Goal: Information Seeking & Learning: Learn about a topic

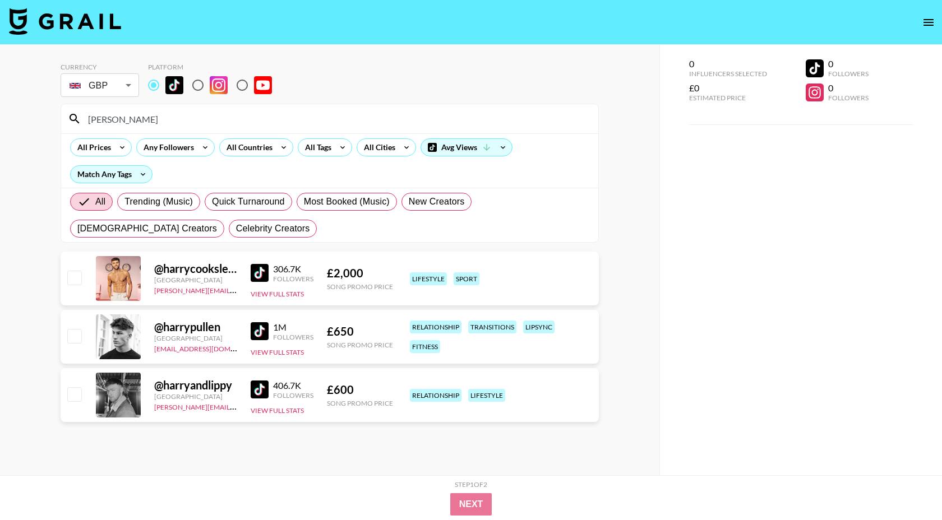
click at [155, 130] on div "[PERSON_NAME]" at bounding box center [329, 118] width 537 height 29
click at [152, 127] on input "[PERSON_NAME]" at bounding box center [336, 119] width 510 height 18
click at [153, 124] on input "[PERSON_NAME]" at bounding box center [336, 119] width 510 height 18
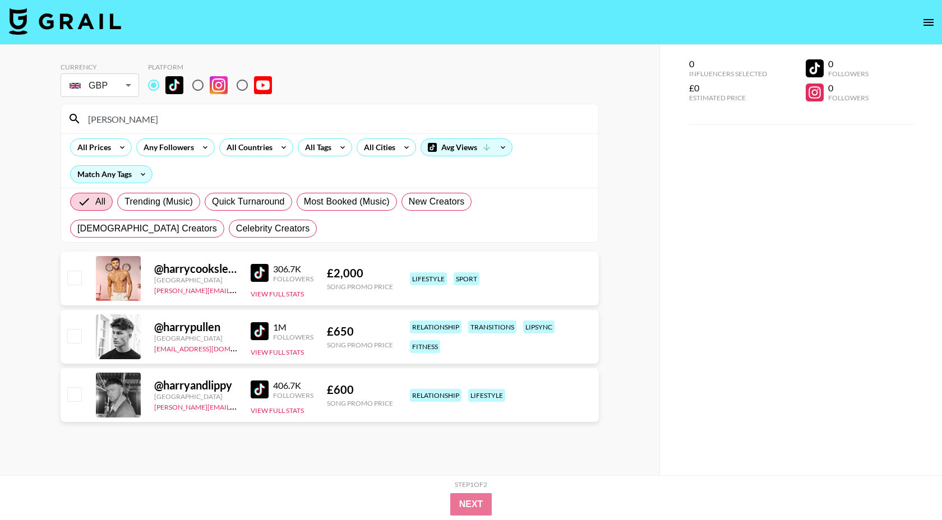
click at [153, 124] on input "[PERSON_NAME]" at bounding box center [336, 119] width 510 height 18
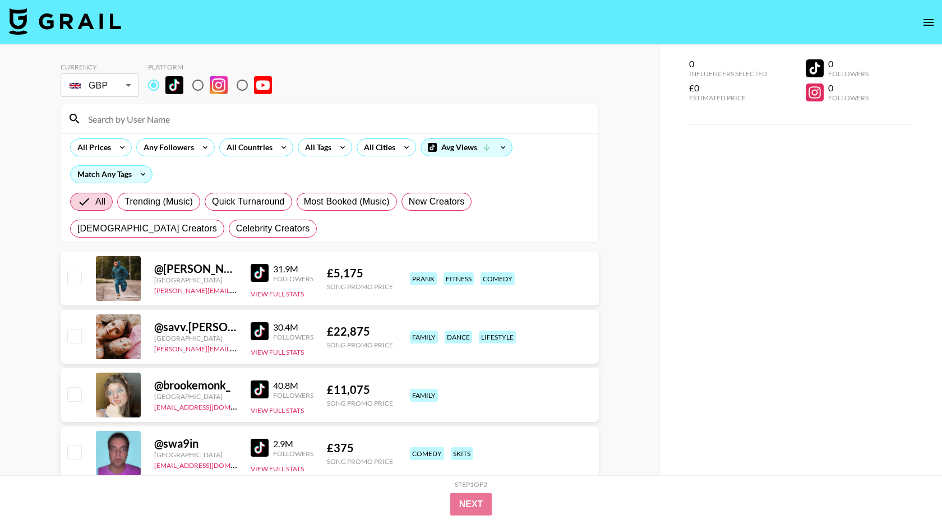
click at [112, 97] on div "GBP GBP ​" at bounding box center [100, 85] width 78 height 28
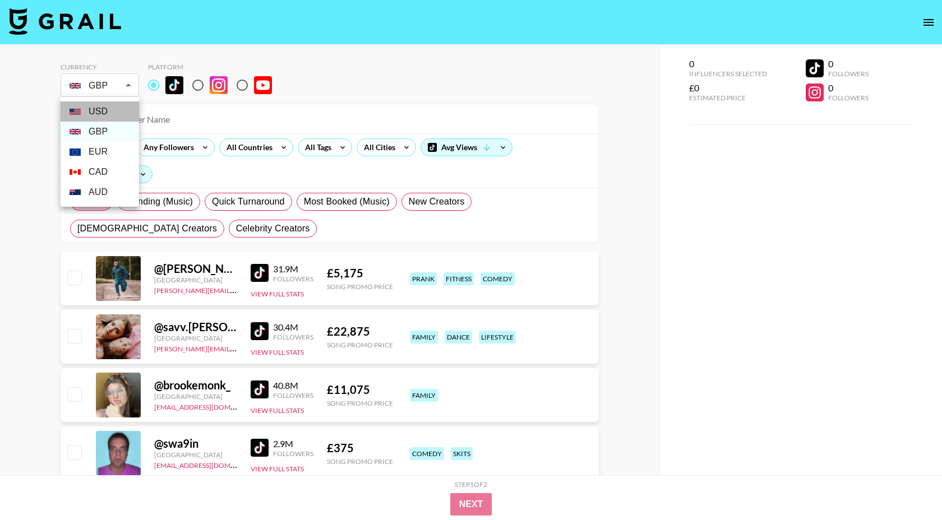
click at [108, 112] on li "USD" at bounding box center [100, 111] width 78 height 20
type input "USD"
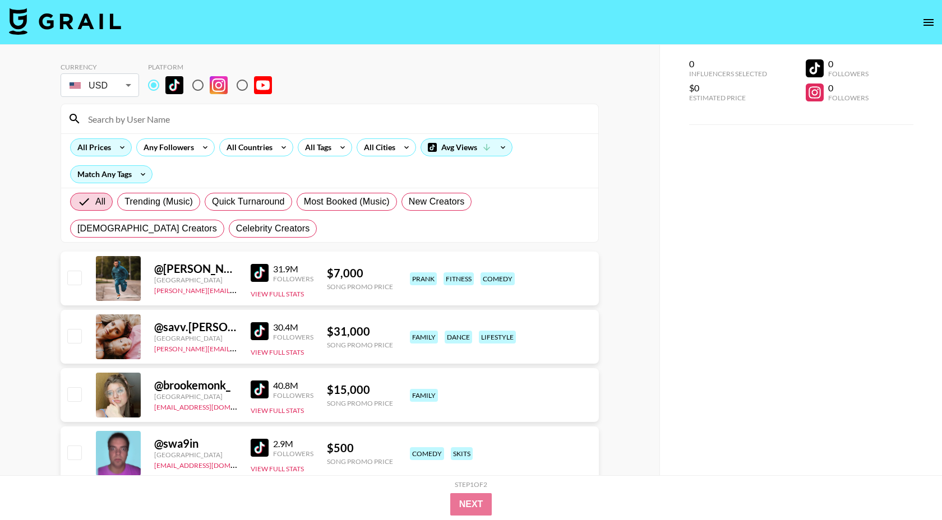
click at [115, 149] on icon at bounding box center [122, 147] width 18 height 17
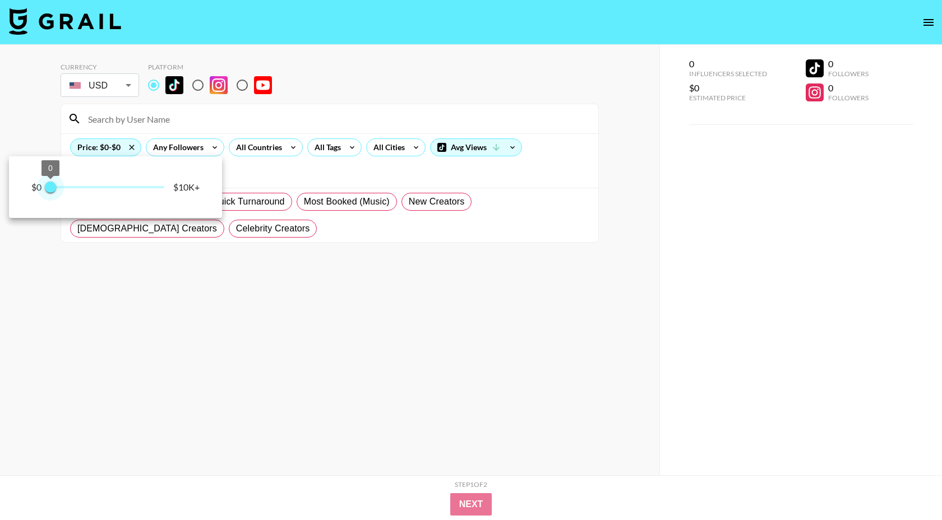
drag, startPoint x: 165, startPoint y: 191, endPoint x: 17, endPoint y: 203, distance: 148.5
click at [17, 203] on div "$0 0 0 $10K+" at bounding box center [115, 187] width 213 height 62
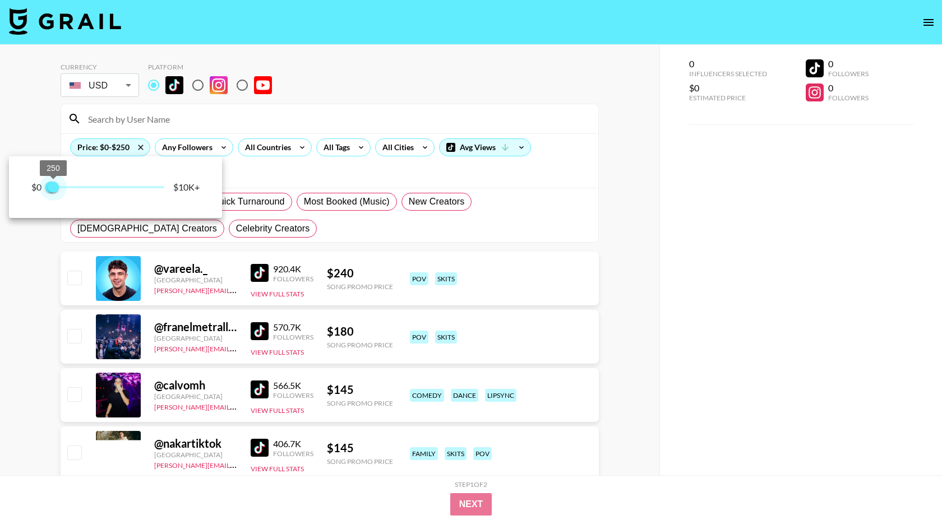
type input "250"
click at [55, 186] on span "250" at bounding box center [53, 187] width 11 height 11
click at [341, 78] on div at bounding box center [471, 260] width 942 height 520
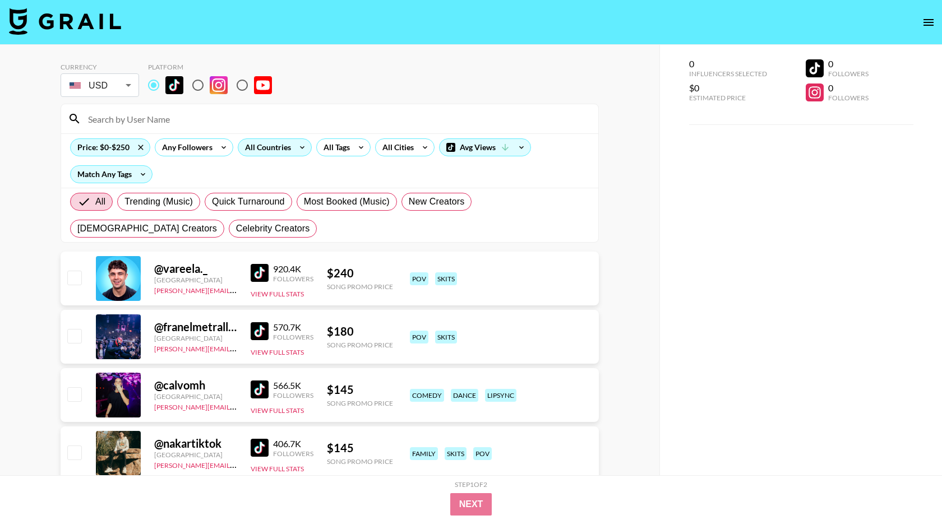
click at [285, 152] on div "All Countries" at bounding box center [265, 147] width 55 height 17
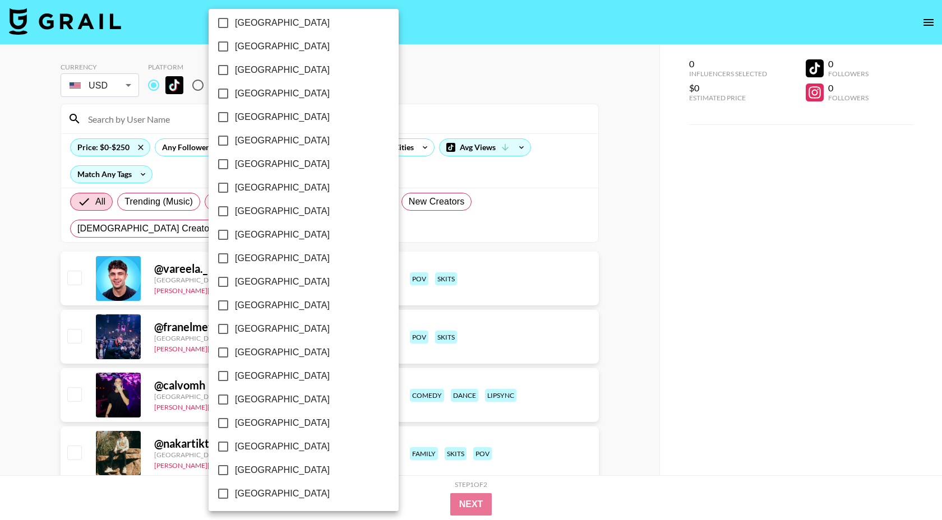
scroll to position [787, 0]
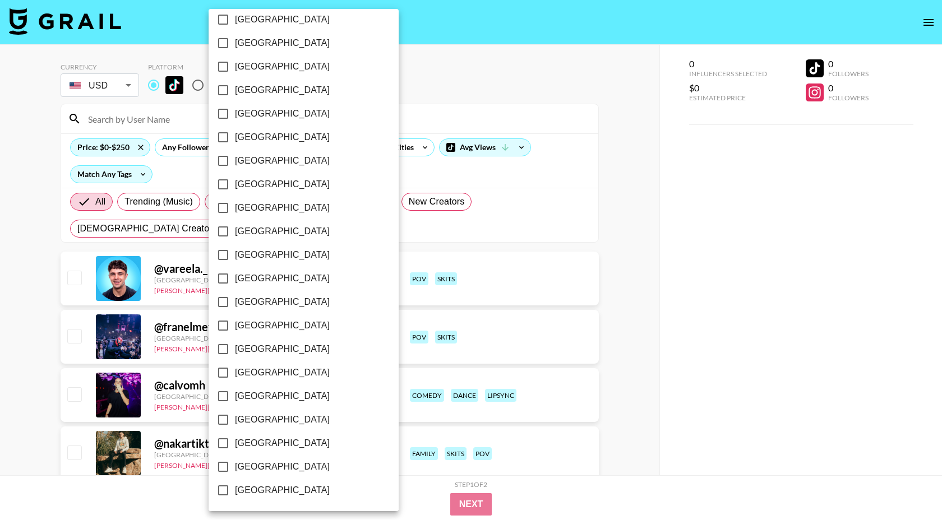
click at [267, 465] on span "[GEOGRAPHIC_DATA]" at bounding box center [282, 466] width 95 height 13
click at [235, 465] on input "[GEOGRAPHIC_DATA]" at bounding box center [223, 467] width 24 height 24
checkbox input "true"
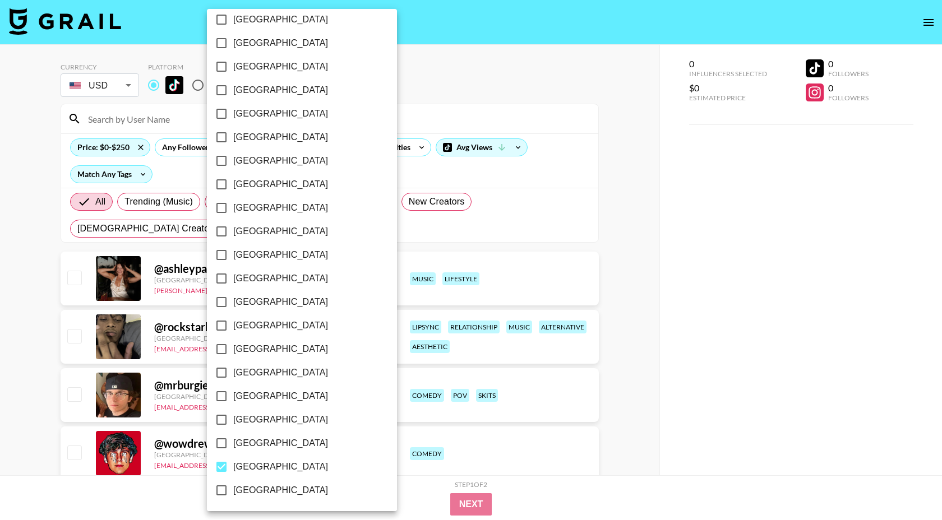
click at [418, 220] on div at bounding box center [471, 260] width 942 height 520
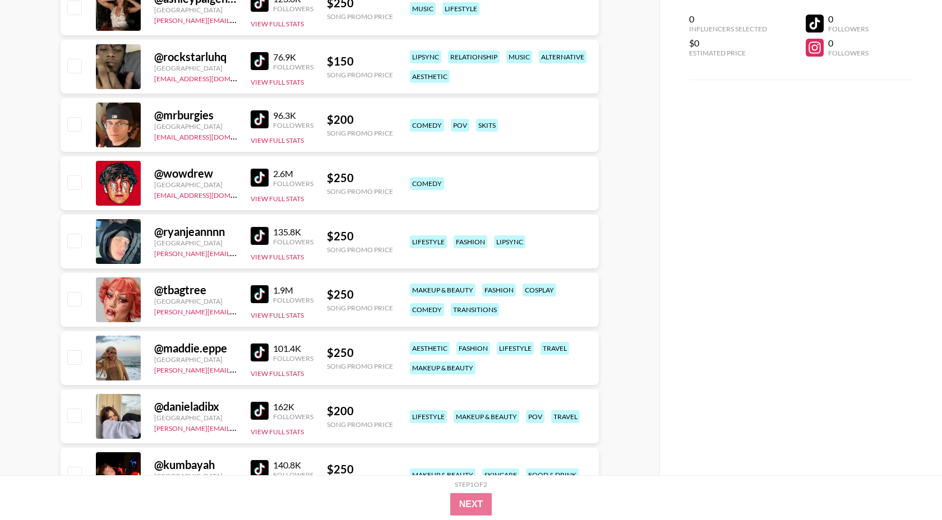
scroll to position [275, 0]
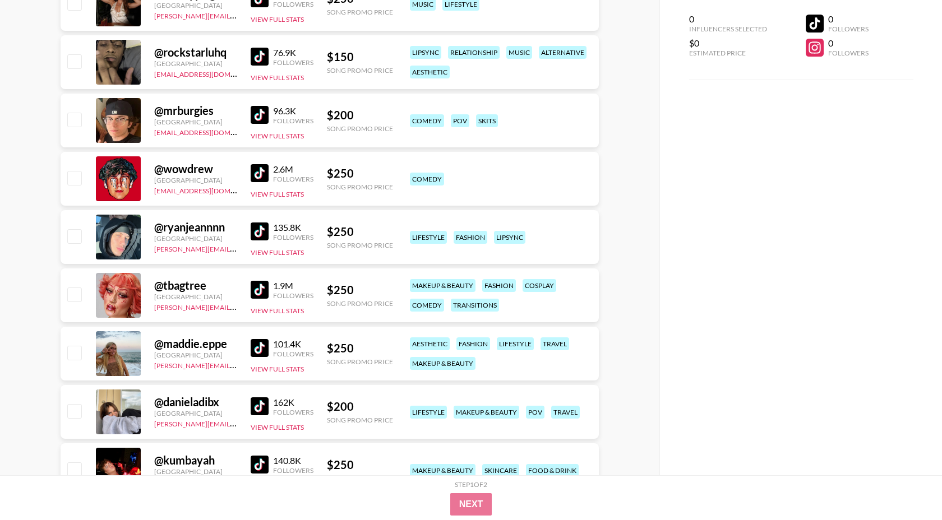
click at [258, 349] on img at bounding box center [260, 348] width 18 height 18
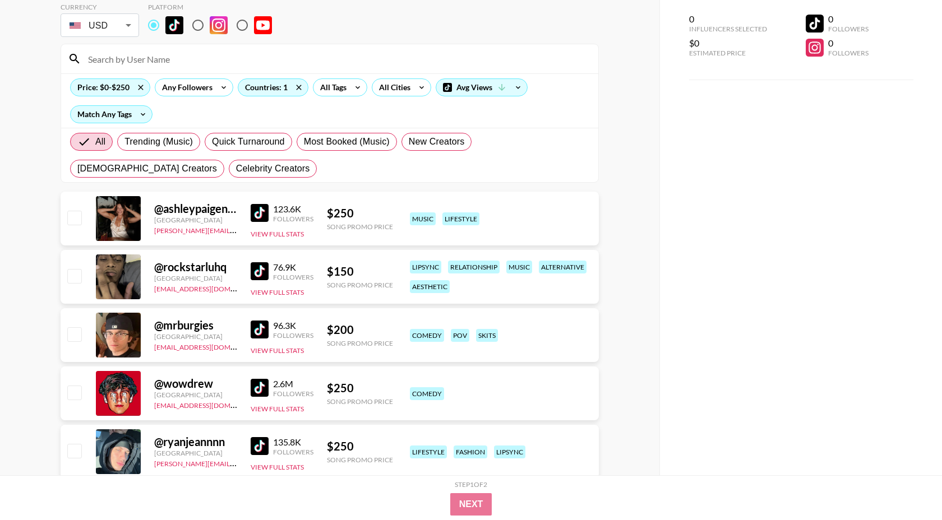
scroll to position [66, 0]
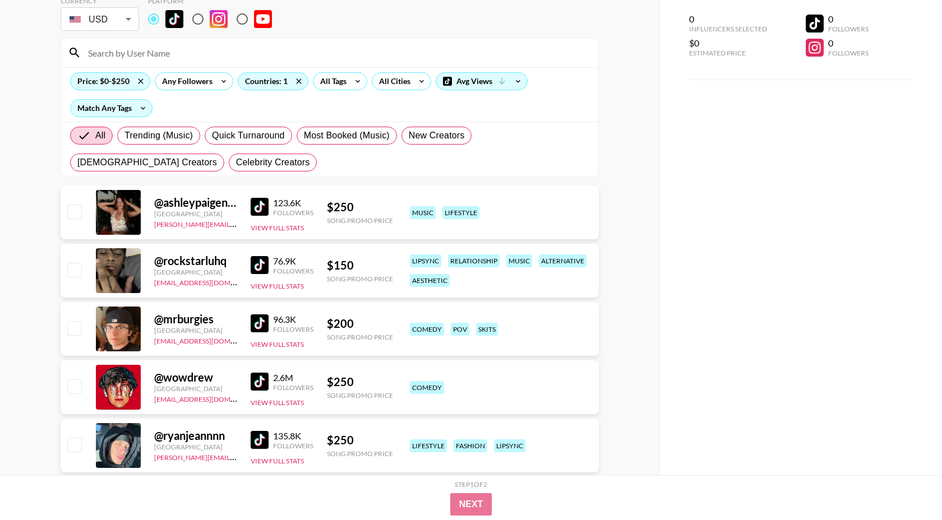
click at [265, 265] on img at bounding box center [260, 265] width 18 height 18
click at [260, 329] on img at bounding box center [260, 324] width 18 height 18
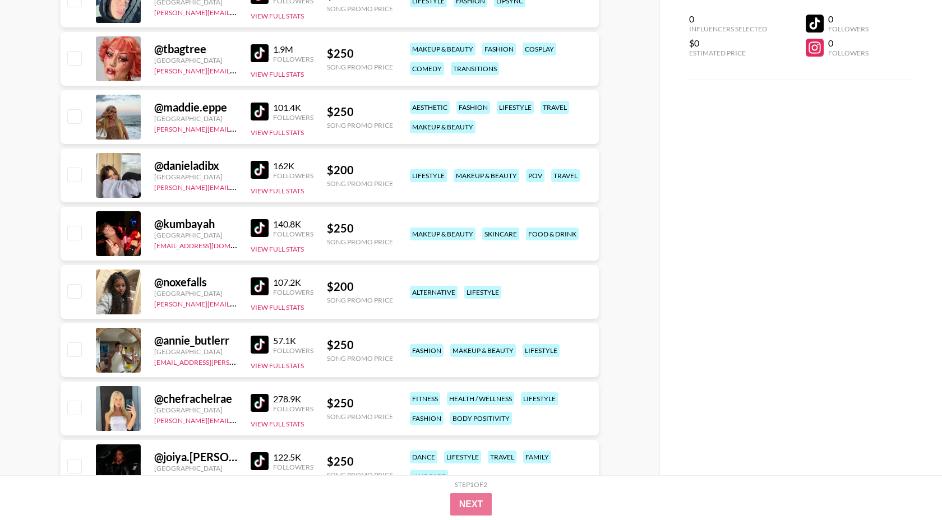
scroll to position [514, 0]
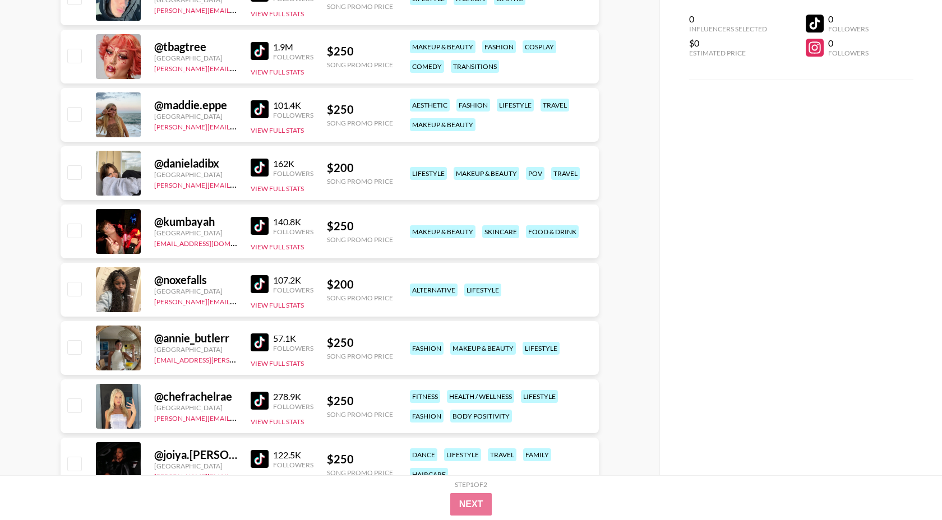
click at [261, 167] on img at bounding box center [260, 168] width 18 height 18
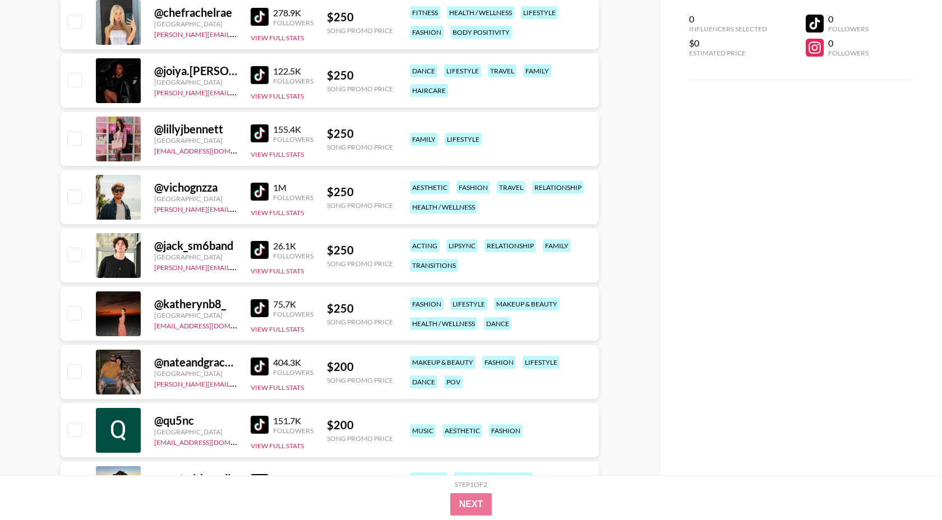
scroll to position [927, 0]
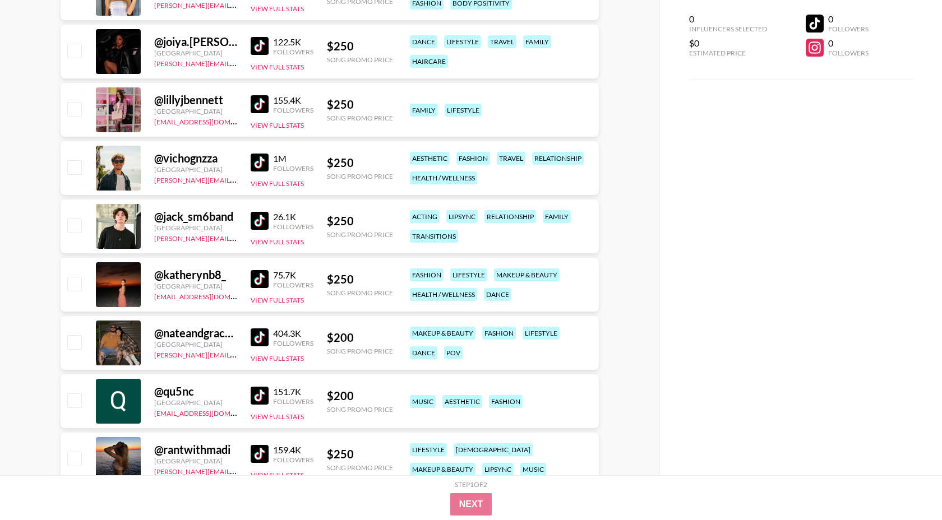
click at [262, 281] on img at bounding box center [260, 279] width 18 height 18
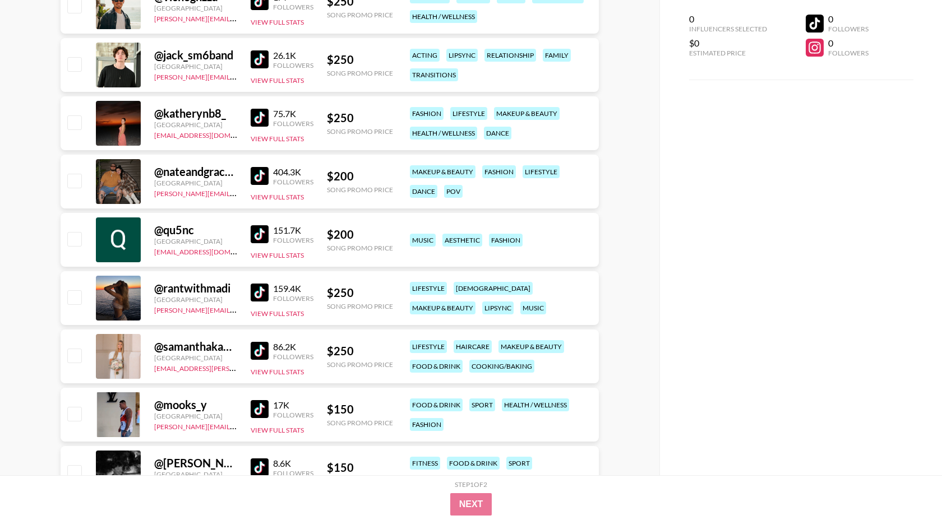
scroll to position [1095, 0]
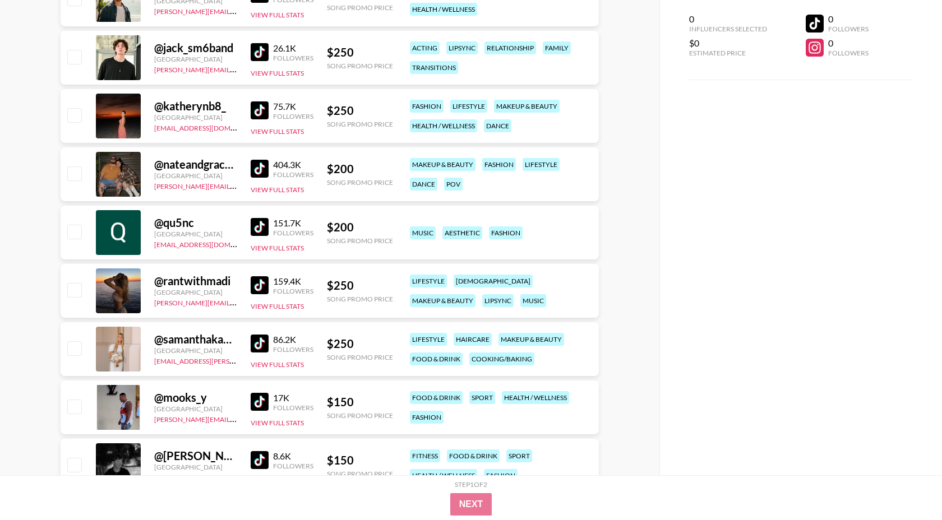
click at [265, 285] on img at bounding box center [260, 285] width 18 height 18
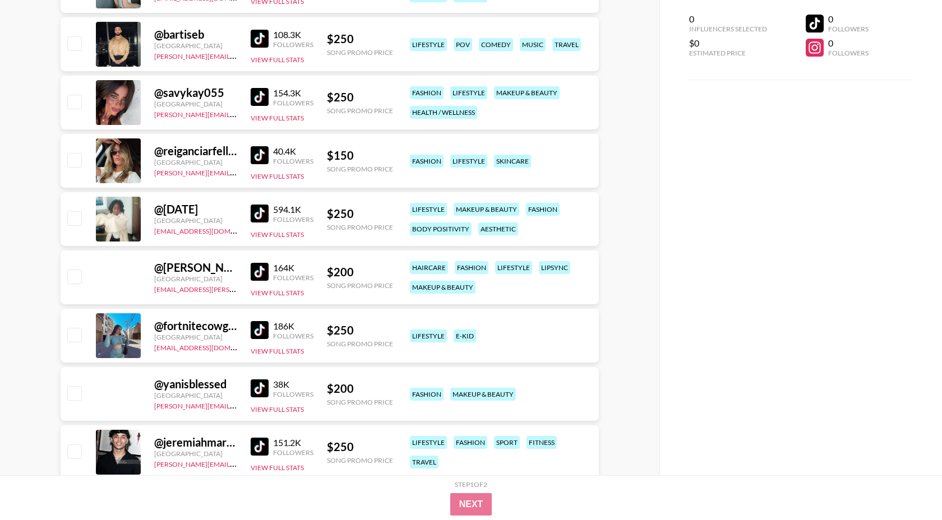
scroll to position [2288, 0]
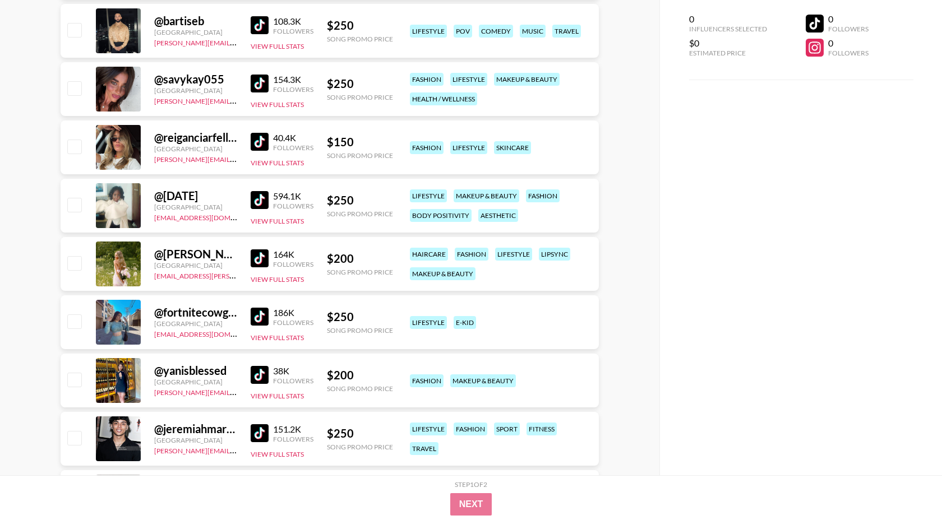
click at [256, 254] on img at bounding box center [260, 258] width 18 height 18
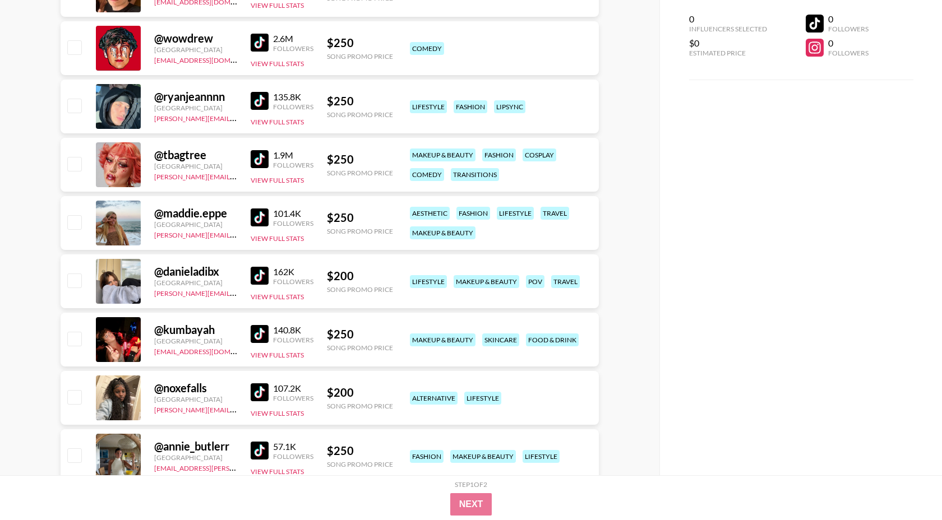
scroll to position [437, 0]
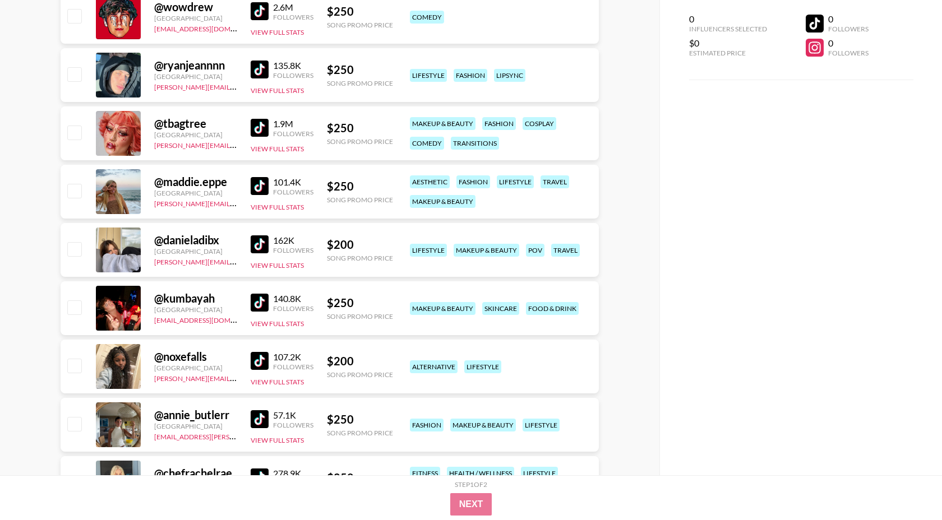
click at [268, 242] on img at bounding box center [260, 244] width 18 height 18
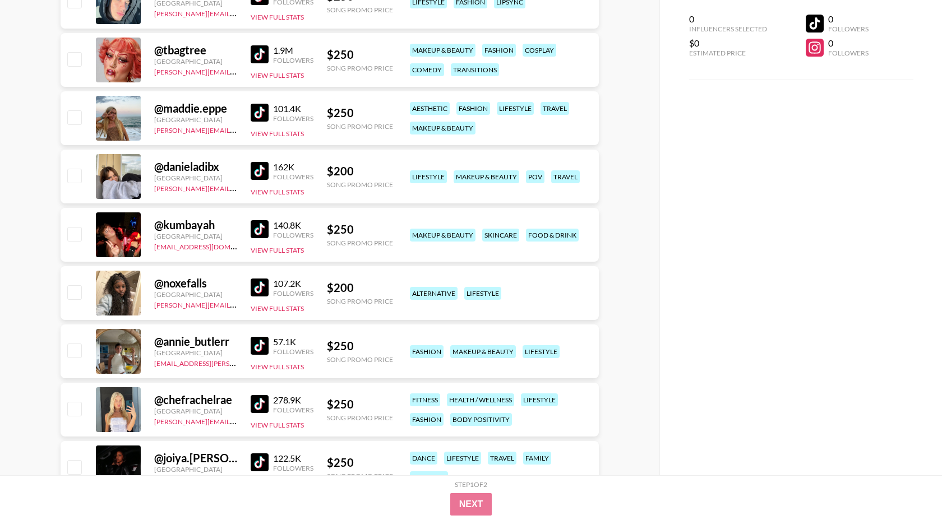
scroll to position [511, 0]
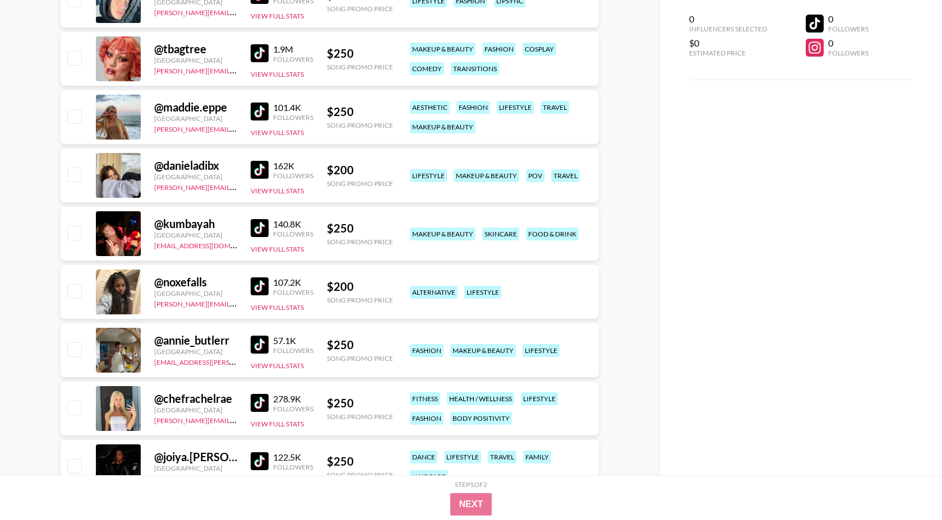
click at [263, 289] on img at bounding box center [260, 287] width 18 height 18
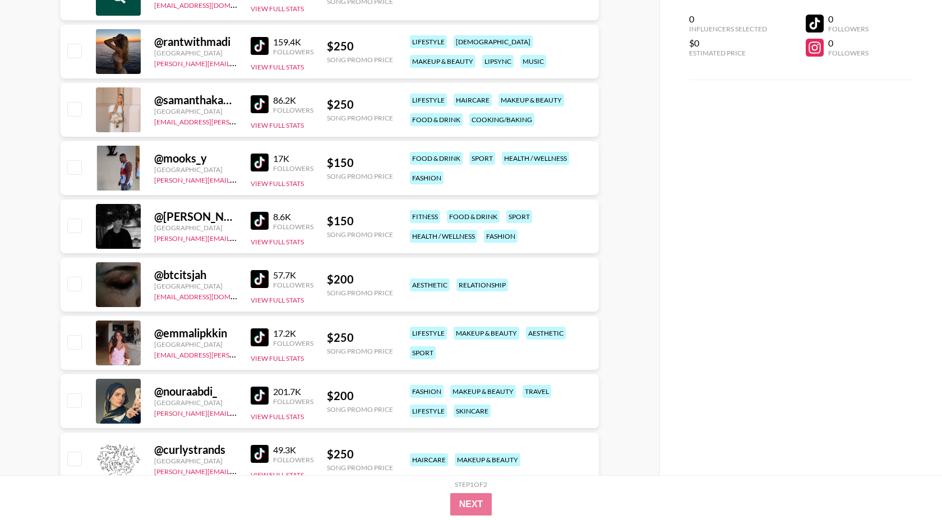
scroll to position [1385, 0]
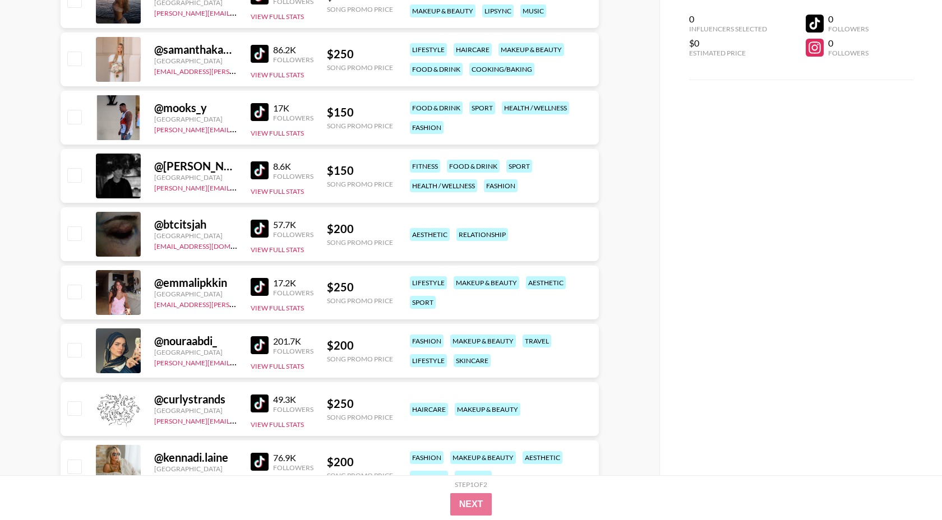
click at [263, 172] on img at bounding box center [260, 170] width 18 height 18
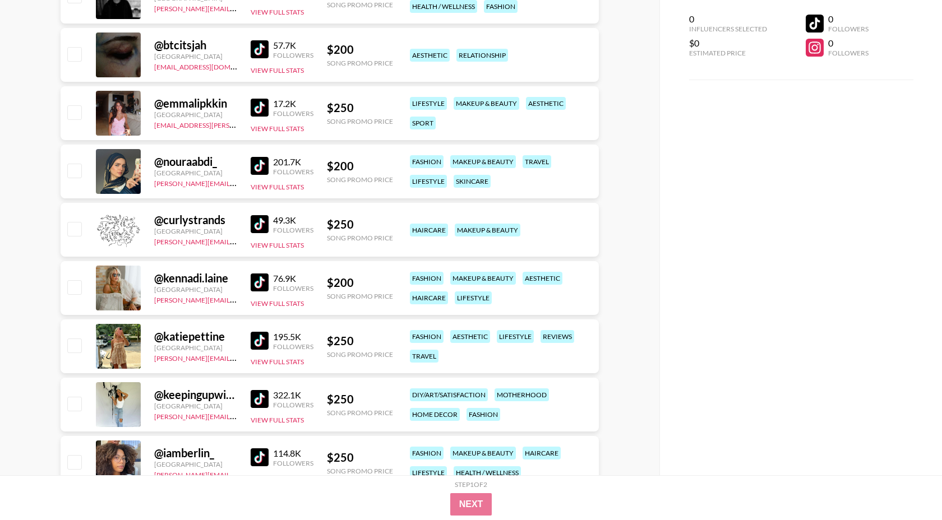
click at [265, 169] on img at bounding box center [260, 166] width 18 height 18
click at [260, 48] on img at bounding box center [260, 49] width 18 height 18
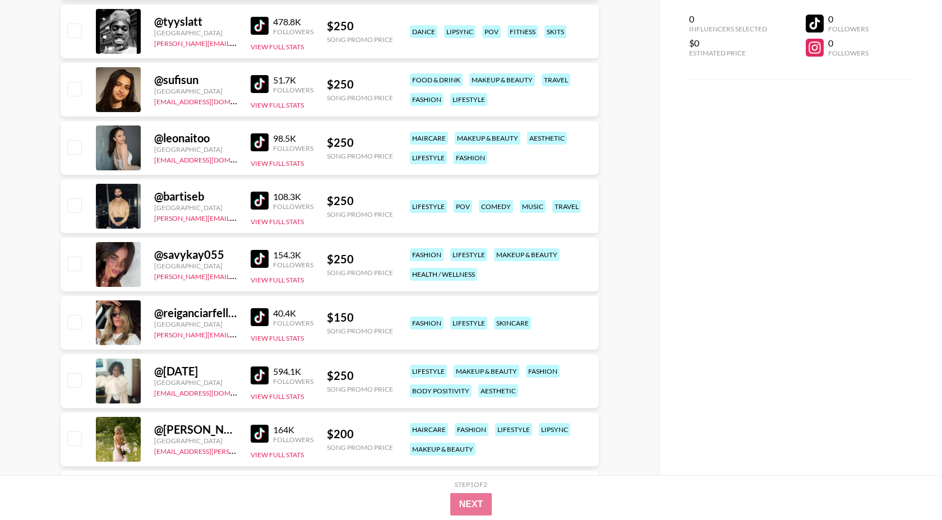
scroll to position [2117, 0]
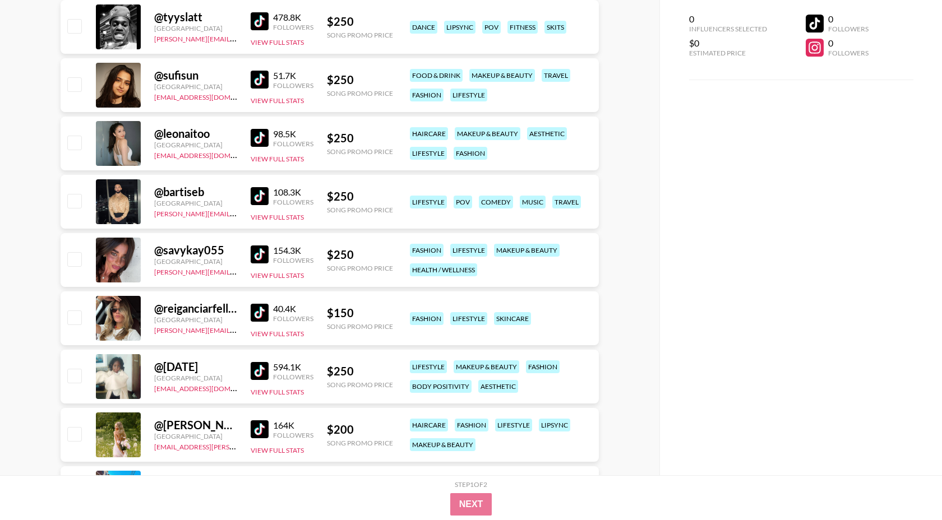
click at [261, 311] on img at bounding box center [260, 313] width 18 height 18
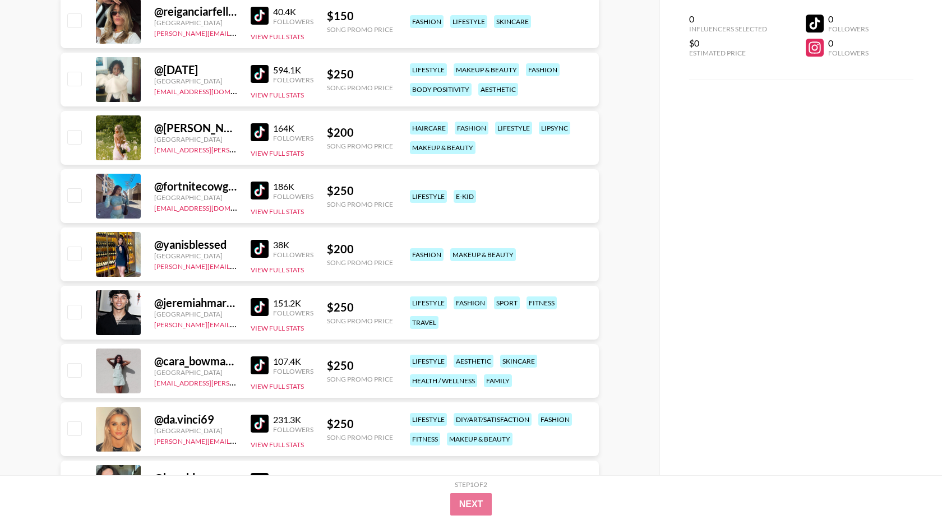
scroll to position [2413, 0]
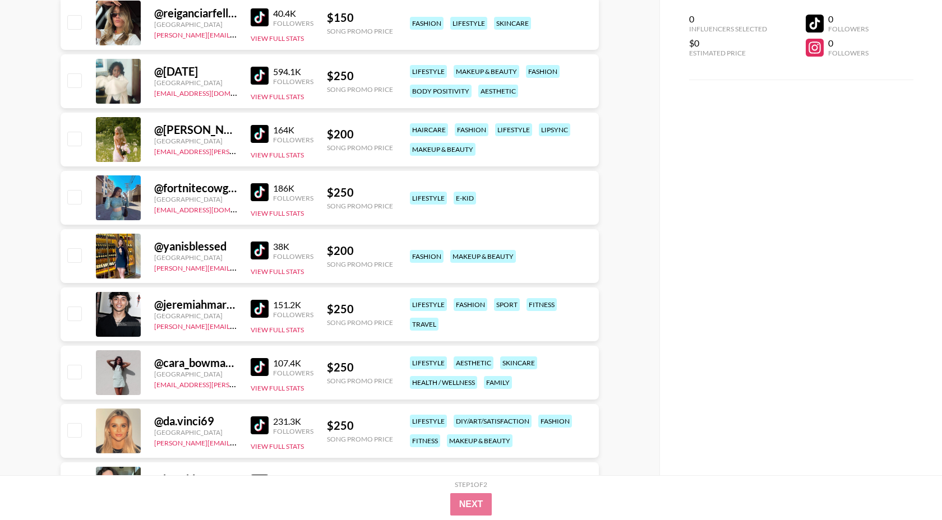
click at [263, 193] on img at bounding box center [260, 192] width 18 height 18
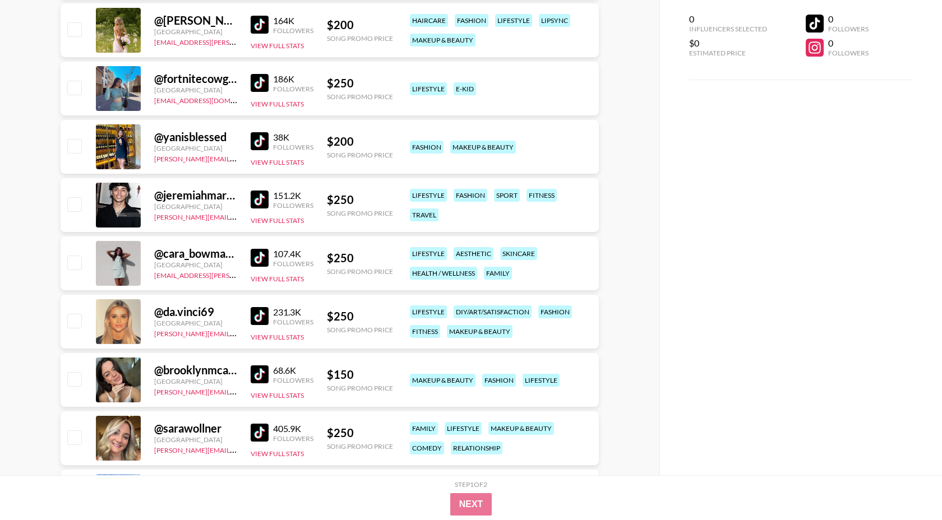
scroll to position [2591, 0]
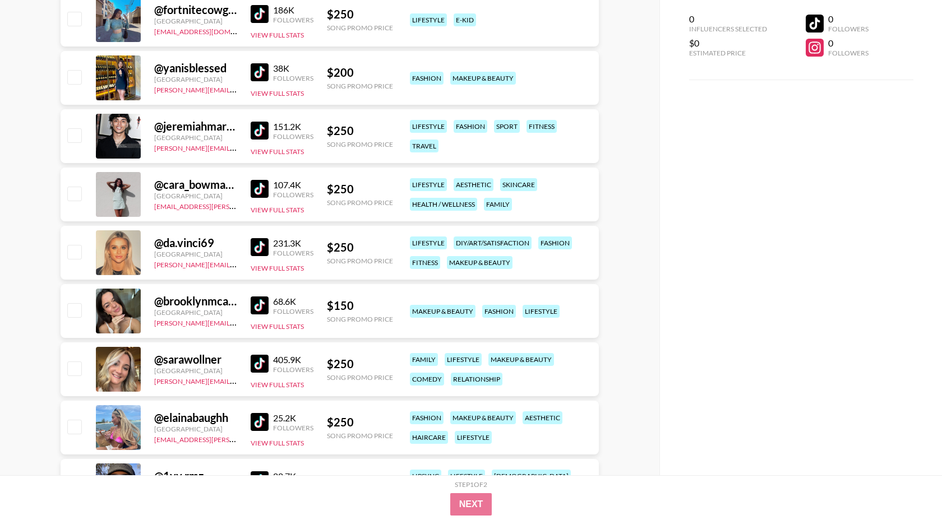
click at [259, 305] on img at bounding box center [260, 306] width 18 height 18
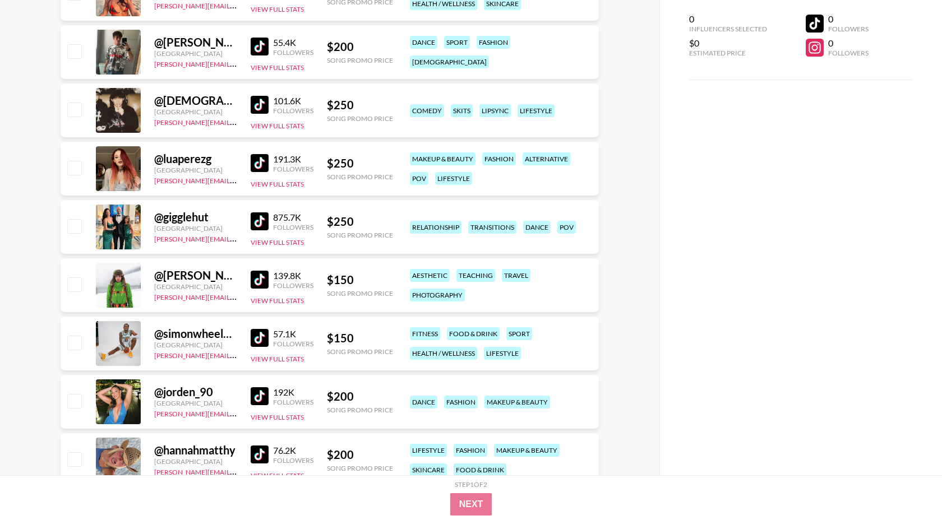
scroll to position [3206, 0]
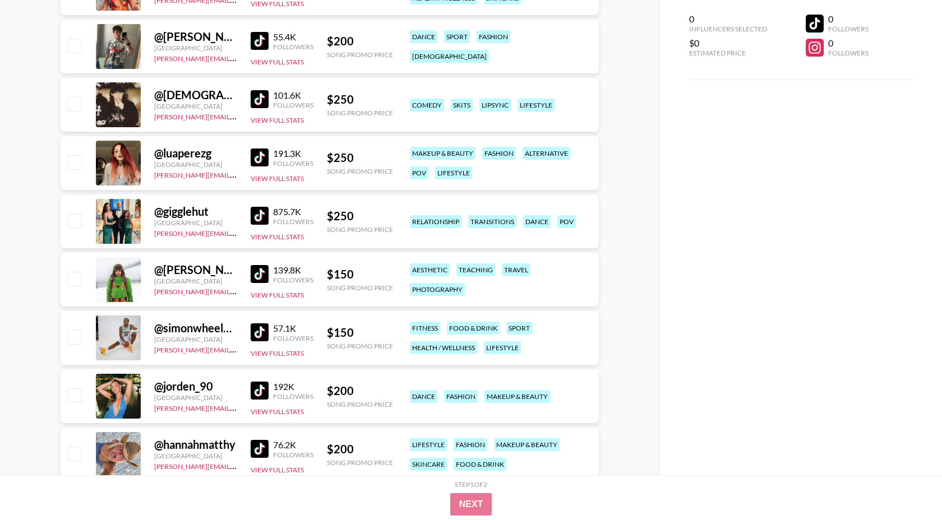
click at [261, 329] on img at bounding box center [260, 332] width 18 height 18
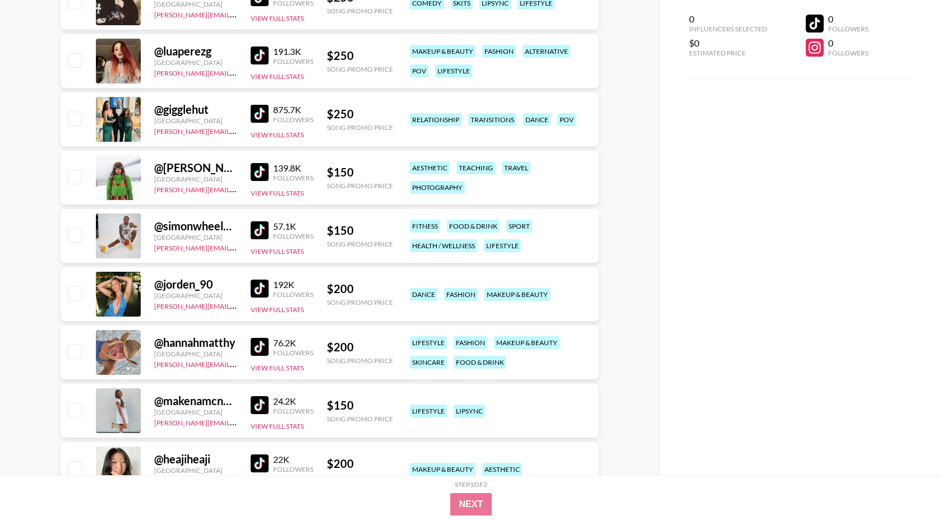
scroll to position [3310, 0]
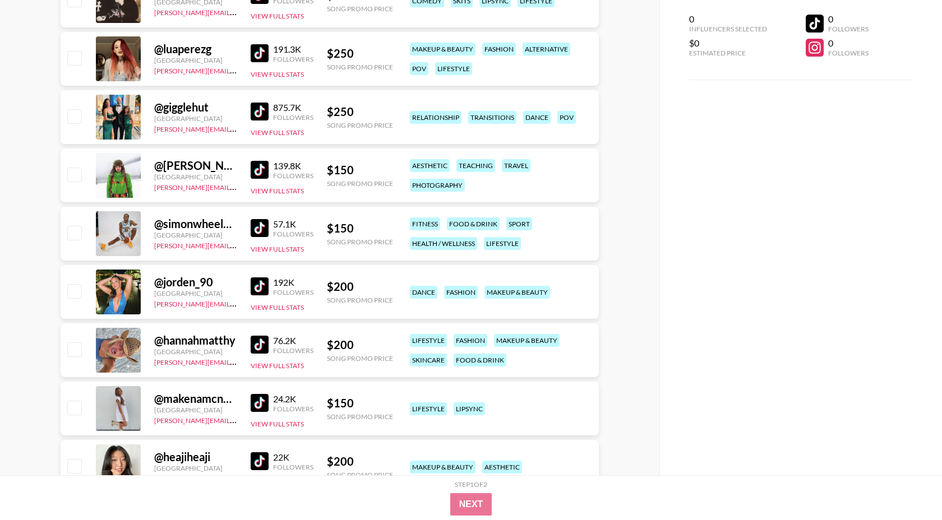
click at [258, 292] on img at bounding box center [260, 287] width 18 height 18
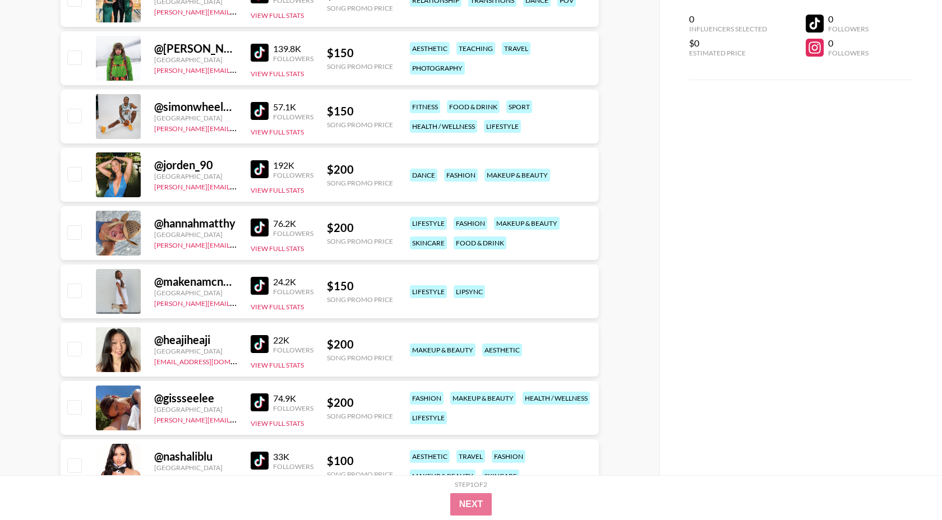
scroll to position [3433, 0]
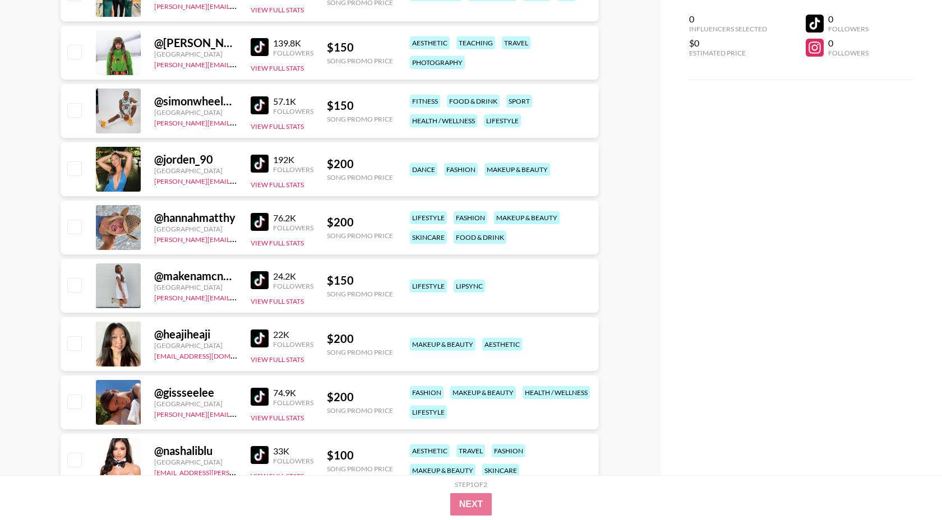
click at [260, 277] on img at bounding box center [260, 280] width 18 height 18
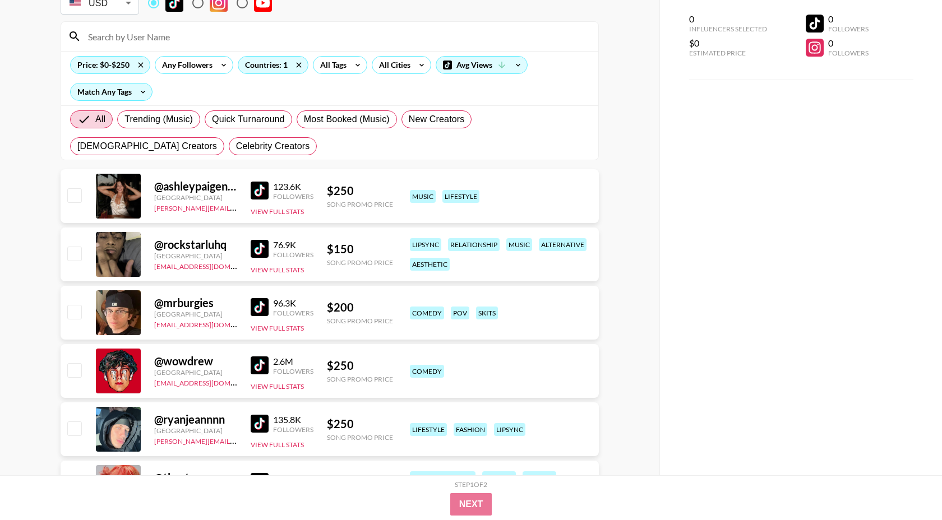
scroll to position [0, 0]
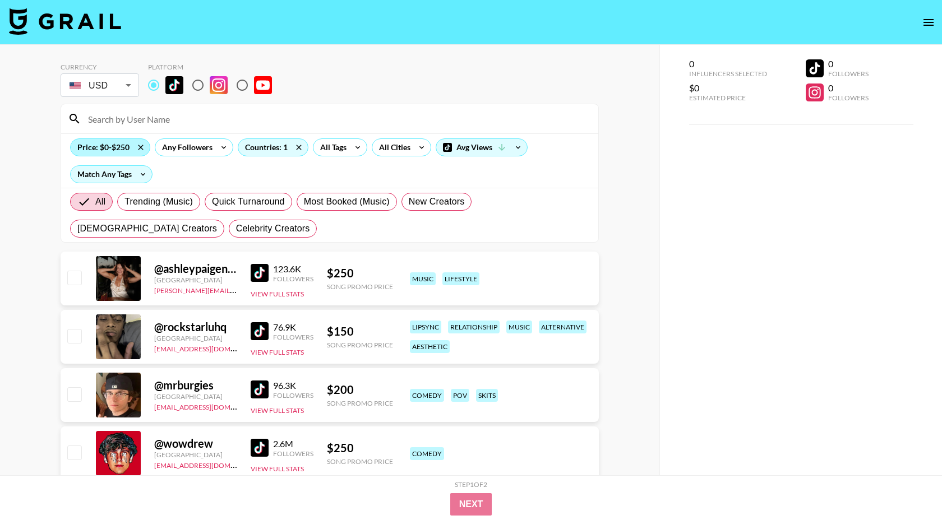
click at [118, 145] on div "Price: $0-$250" at bounding box center [110, 147] width 79 height 17
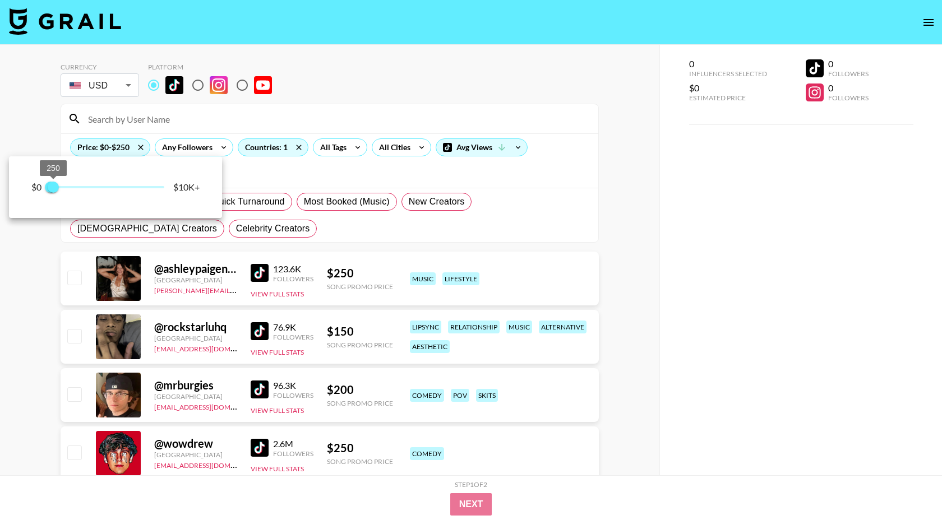
type input "250"
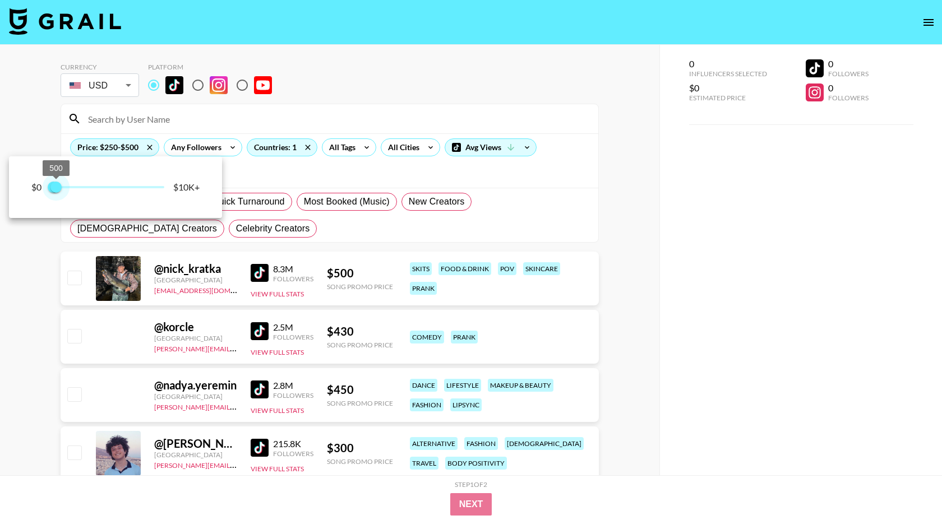
drag, startPoint x: 52, startPoint y: 189, endPoint x: 58, endPoint y: 190, distance: 6.2
click at [58, 190] on span "500" at bounding box center [55, 187] width 11 height 11
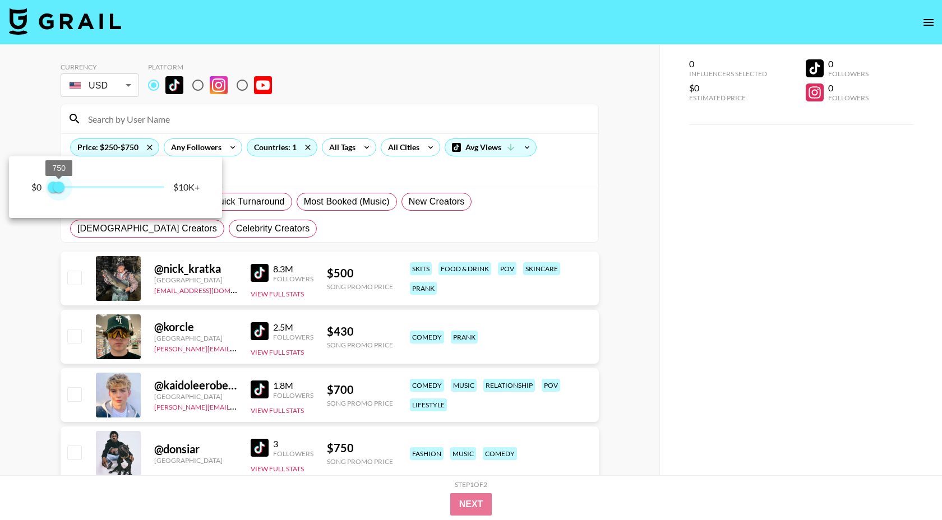
type input "500"
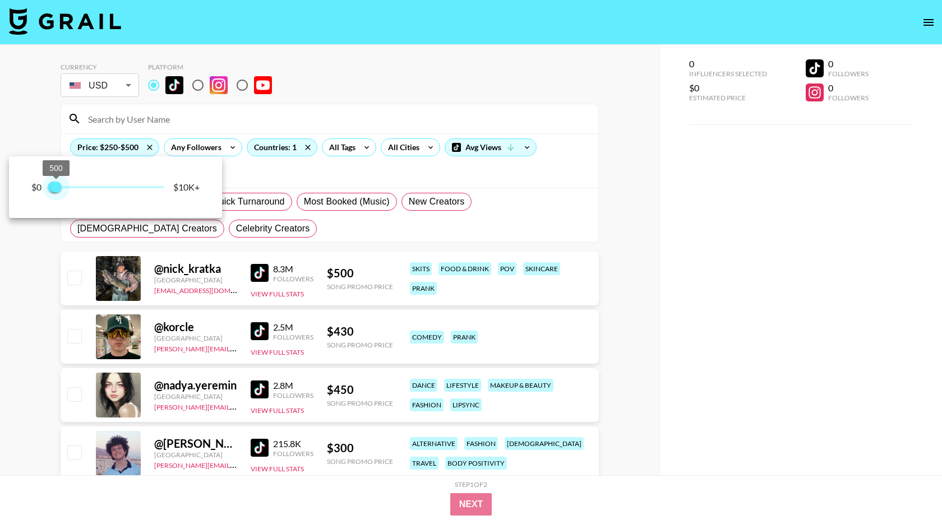
click at [57, 189] on span "500" at bounding box center [55, 187] width 11 height 11
click at [284, 147] on div at bounding box center [471, 260] width 942 height 520
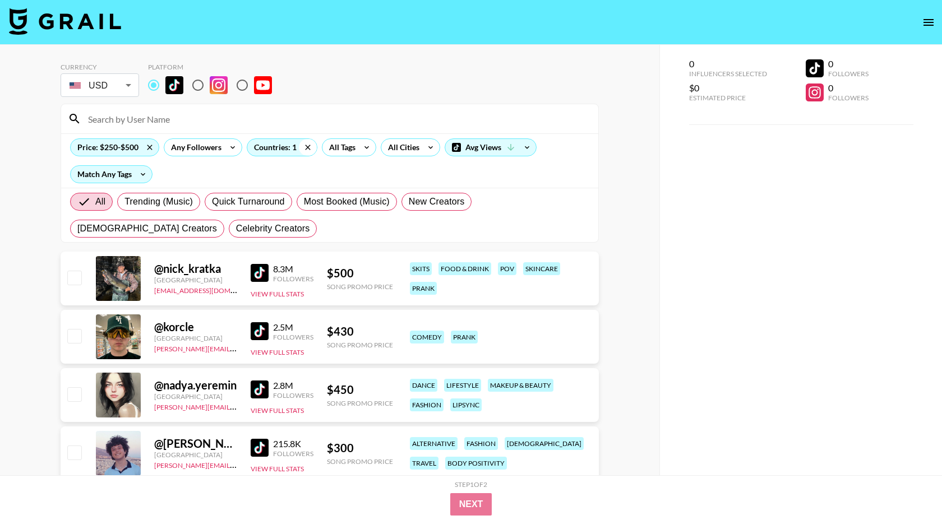
click at [303, 147] on icon at bounding box center [308, 147] width 18 height 17
click at [288, 150] on div "Countries: 1" at bounding box center [282, 147] width 70 height 17
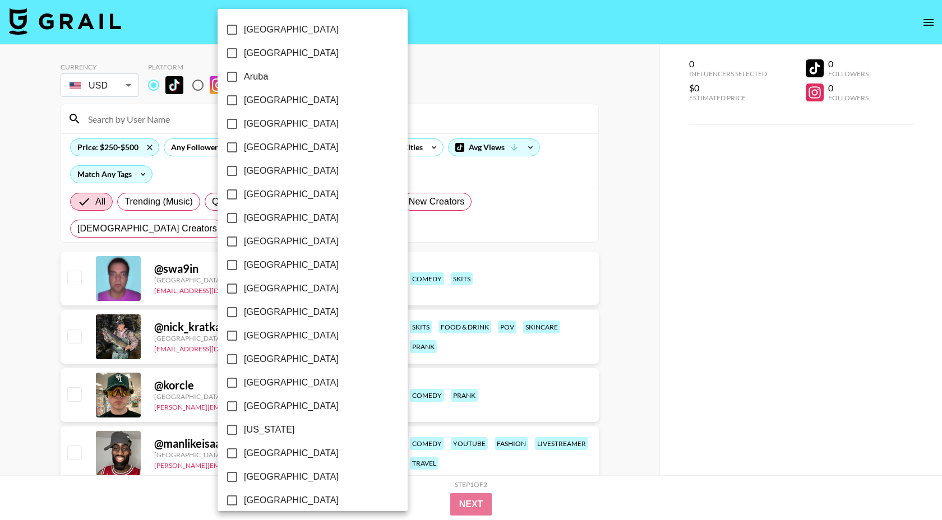
checkbox input "false"
click at [266, 106] on span "[GEOGRAPHIC_DATA]" at bounding box center [291, 100] width 95 height 13
click at [244, 106] on input "[GEOGRAPHIC_DATA]" at bounding box center [232, 101] width 24 height 24
checkbox input "true"
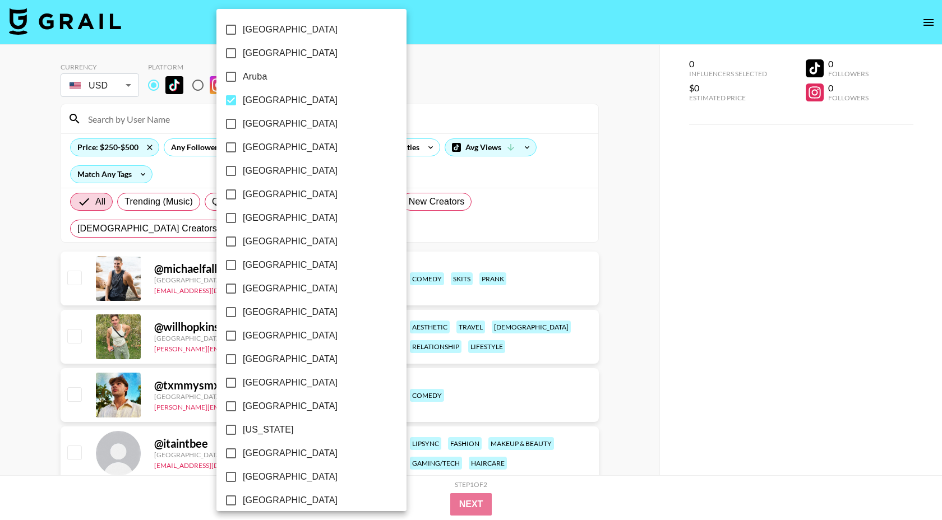
click at [399, 72] on div at bounding box center [471, 260] width 942 height 520
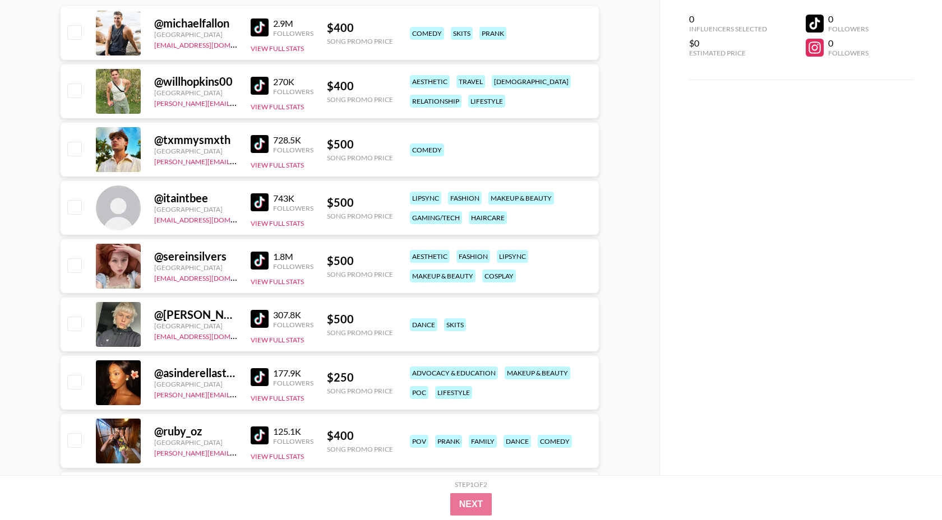
scroll to position [277, 0]
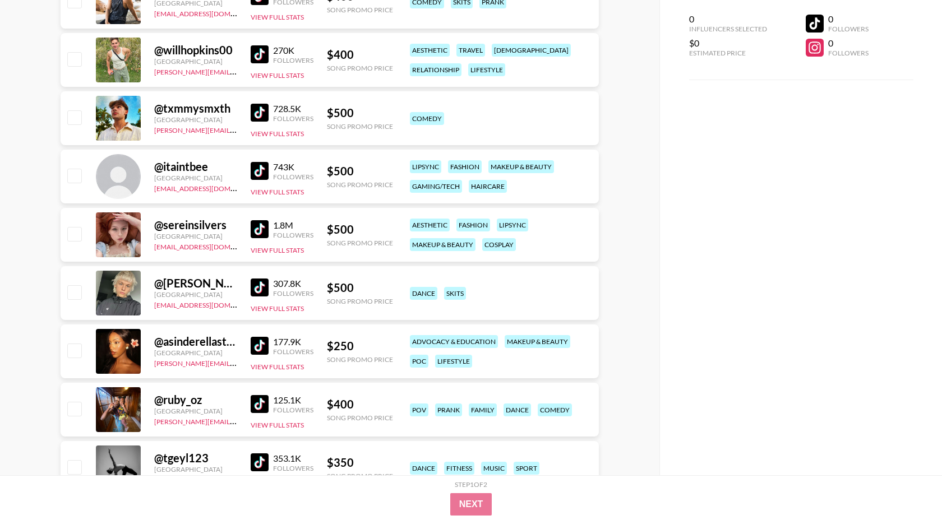
click at [266, 399] on img at bounding box center [260, 404] width 18 height 18
click at [259, 345] on img at bounding box center [260, 346] width 18 height 18
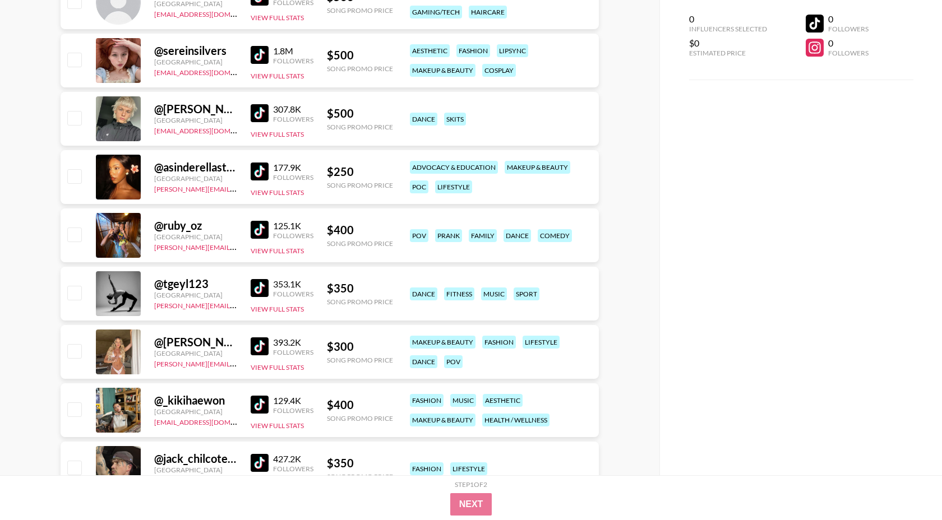
scroll to position [476, 0]
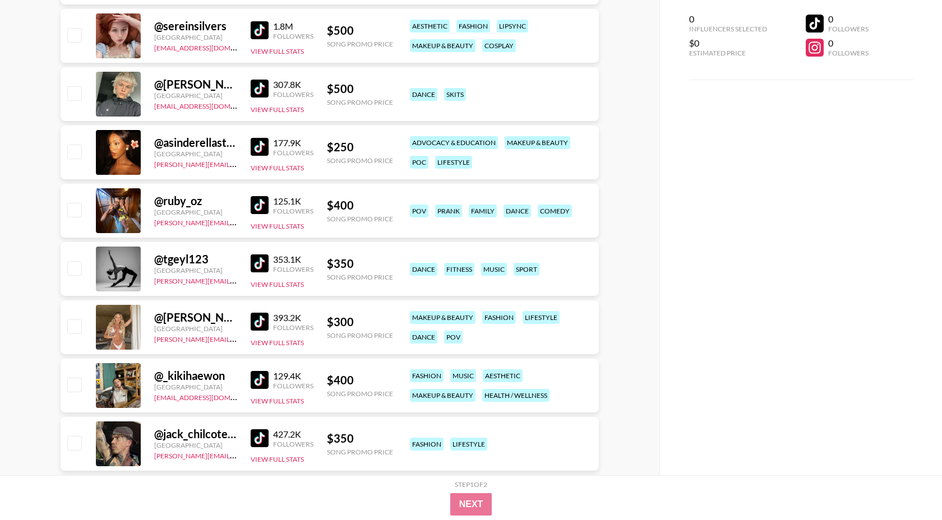
click at [267, 319] on img at bounding box center [260, 322] width 18 height 18
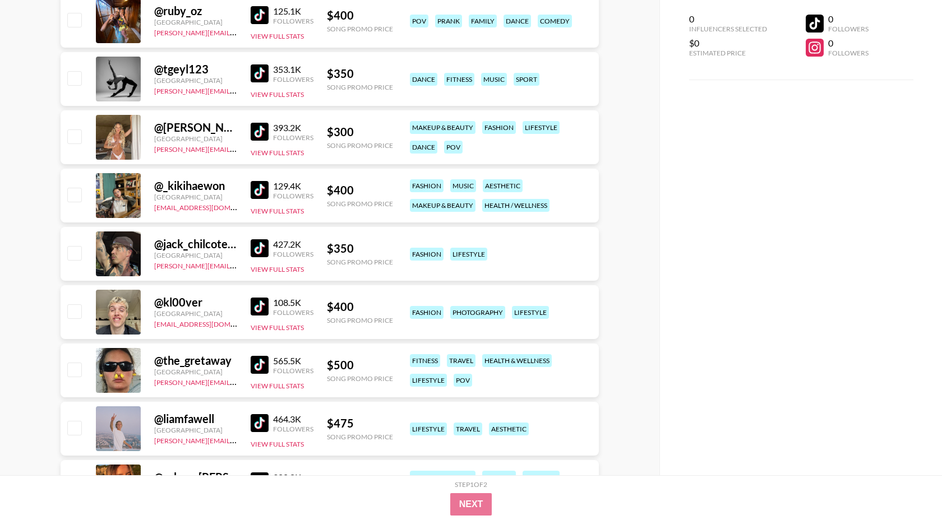
scroll to position [667, 0]
click at [262, 189] on img at bounding box center [260, 190] width 18 height 18
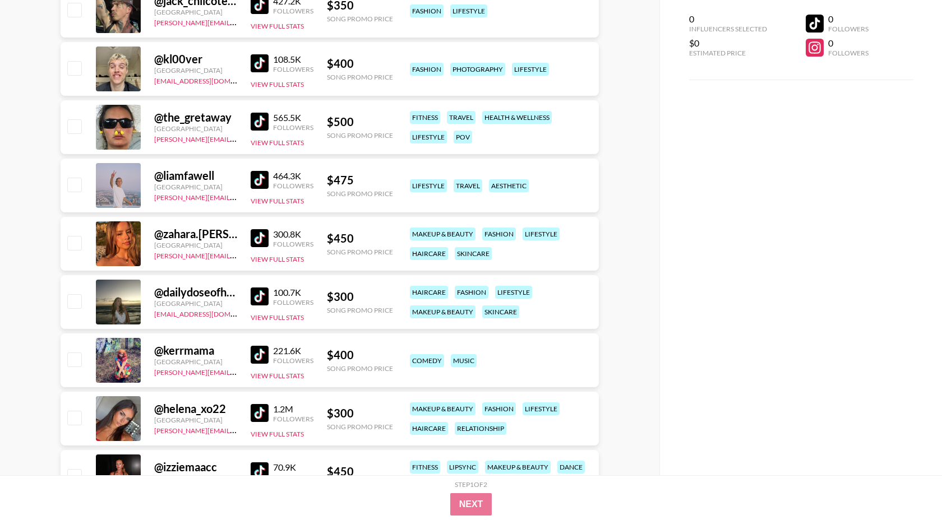
scroll to position [910, 0]
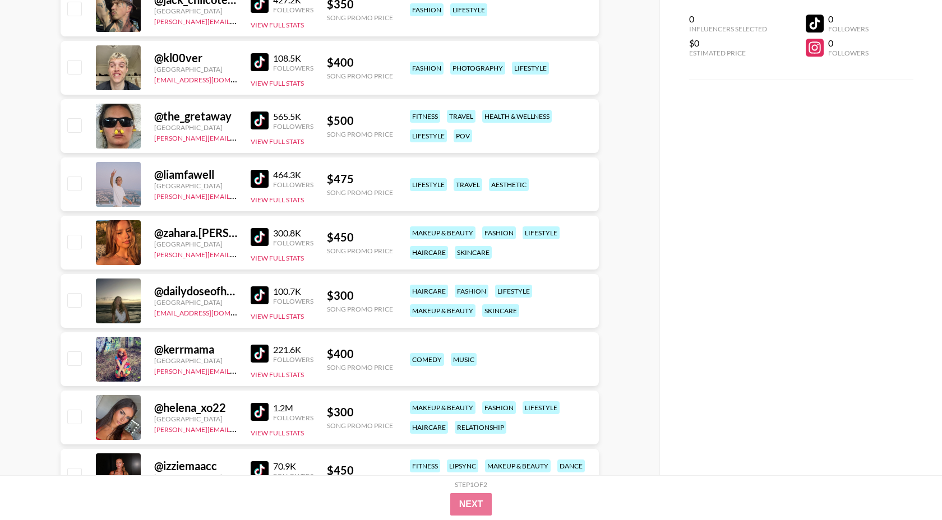
click at [256, 293] on img at bounding box center [260, 295] width 18 height 18
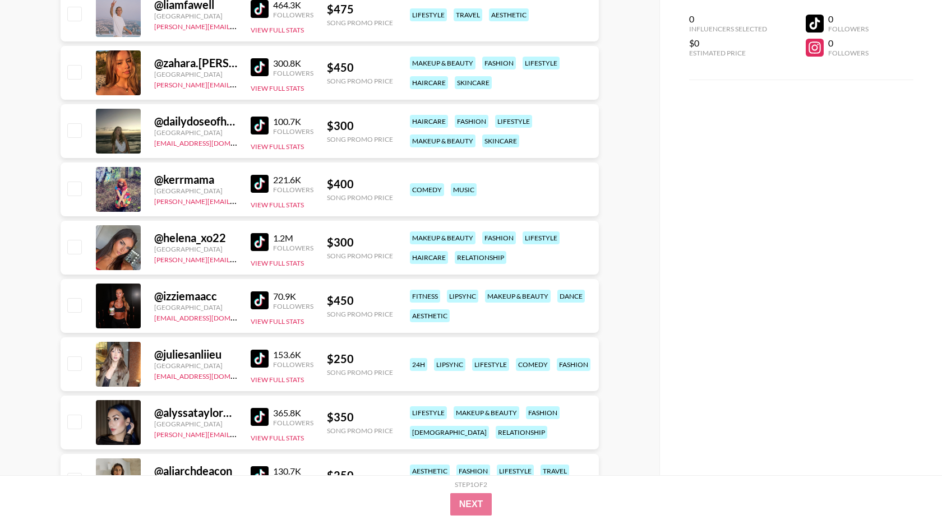
scroll to position [1110, 0]
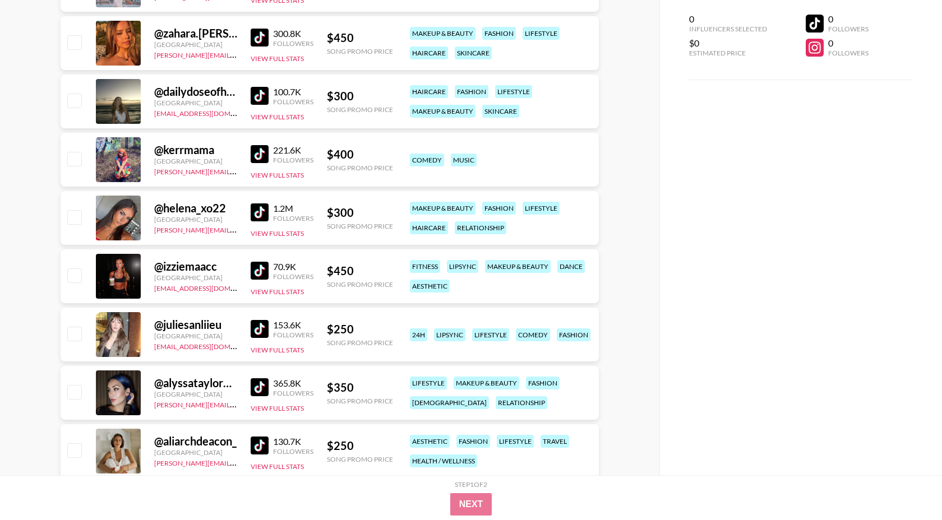
click at [263, 207] on img at bounding box center [260, 213] width 18 height 18
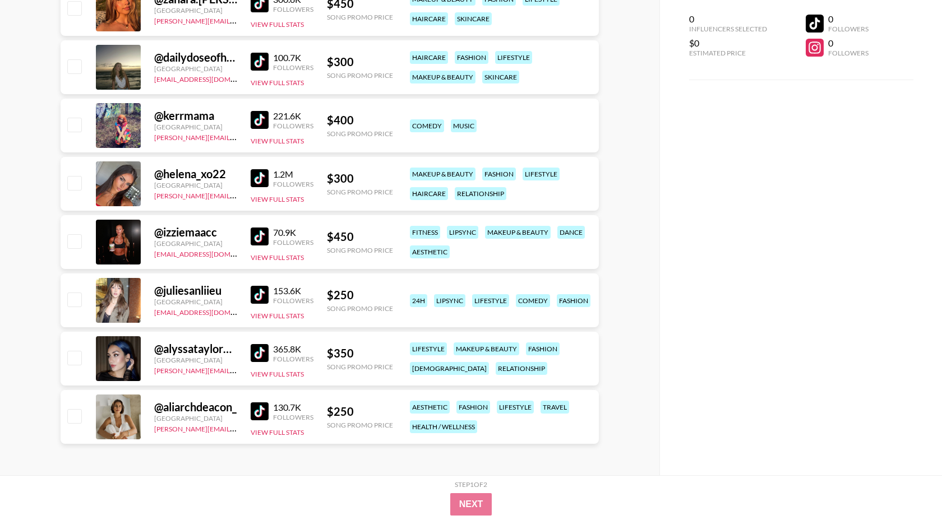
click at [261, 406] on img at bounding box center [260, 412] width 18 height 18
click at [251, 347] on img at bounding box center [260, 353] width 18 height 18
click at [260, 292] on img at bounding box center [260, 295] width 18 height 18
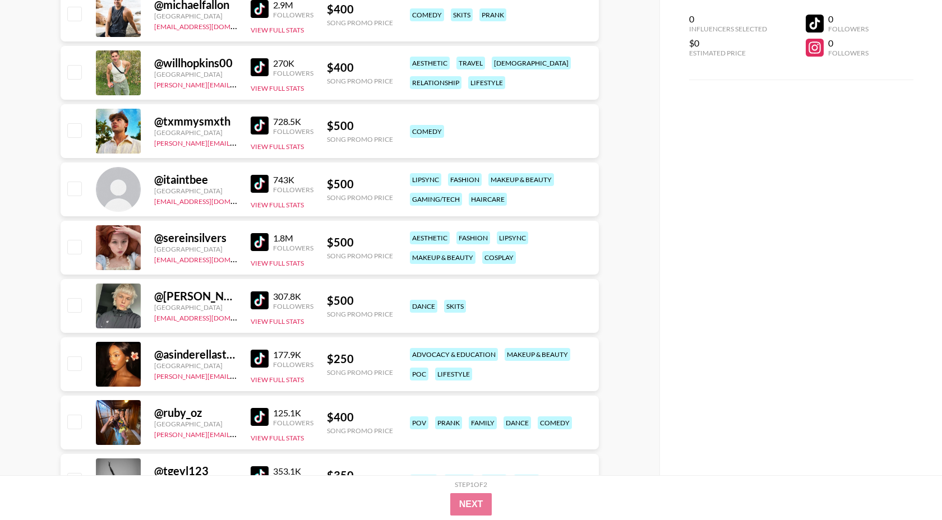
scroll to position [267, 0]
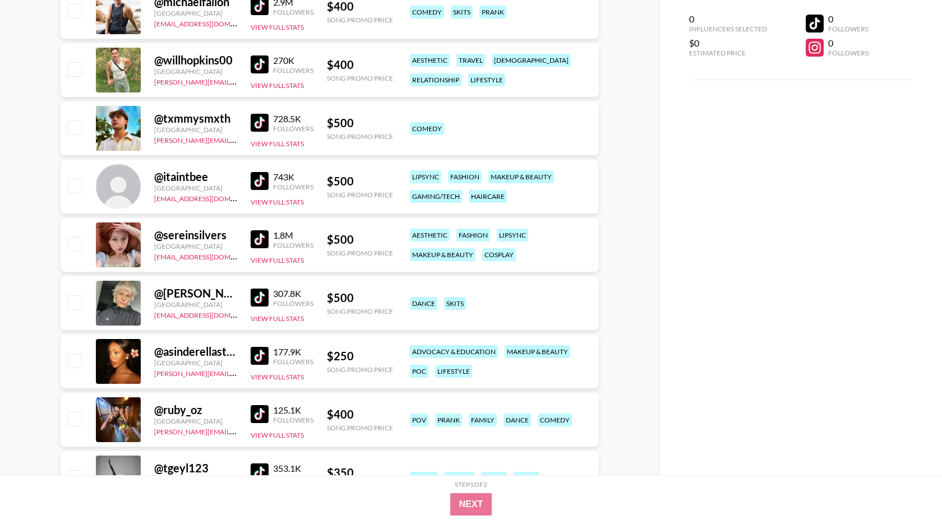
click at [259, 360] on img at bounding box center [260, 356] width 18 height 18
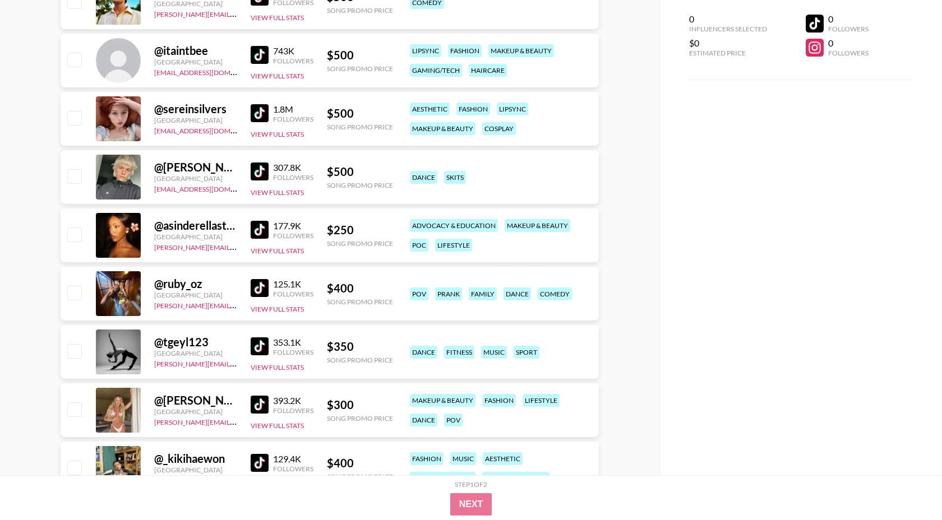
scroll to position [447, 0]
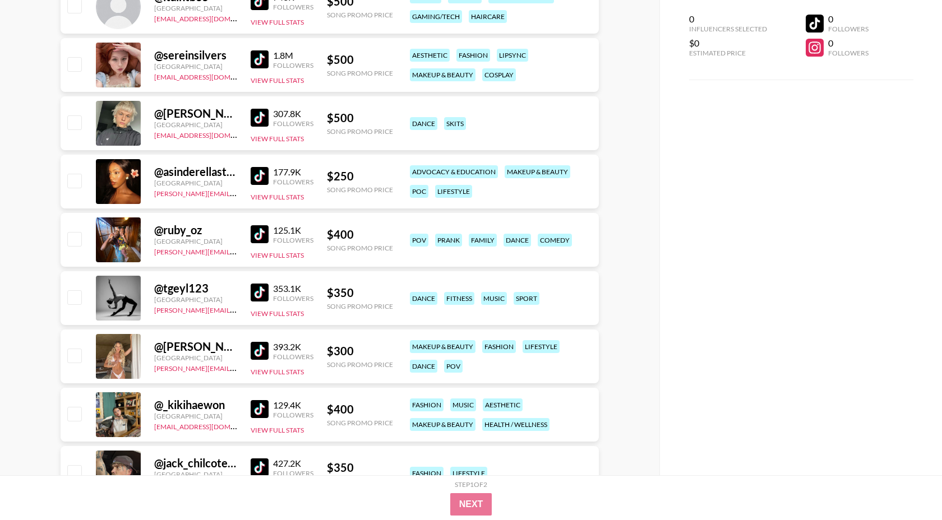
click at [265, 293] on img at bounding box center [260, 293] width 18 height 18
click at [261, 350] on img at bounding box center [260, 351] width 18 height 18
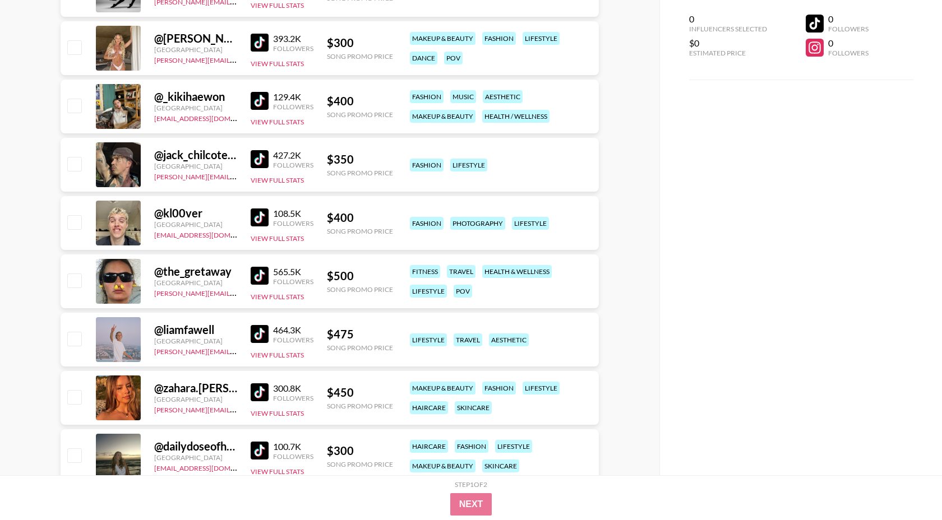
scroll to position [762, 0]
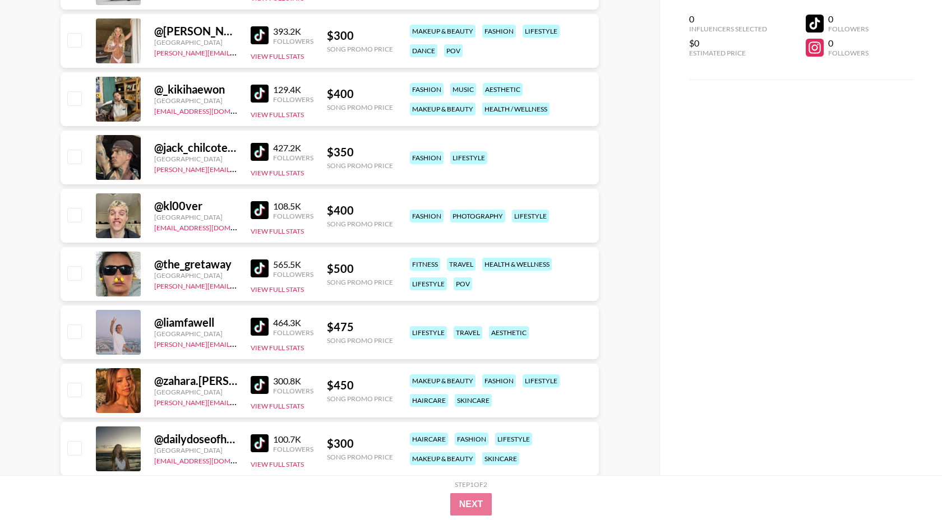
click at [261, 383] on img at bounding box center [260, 385] width 18 height 18
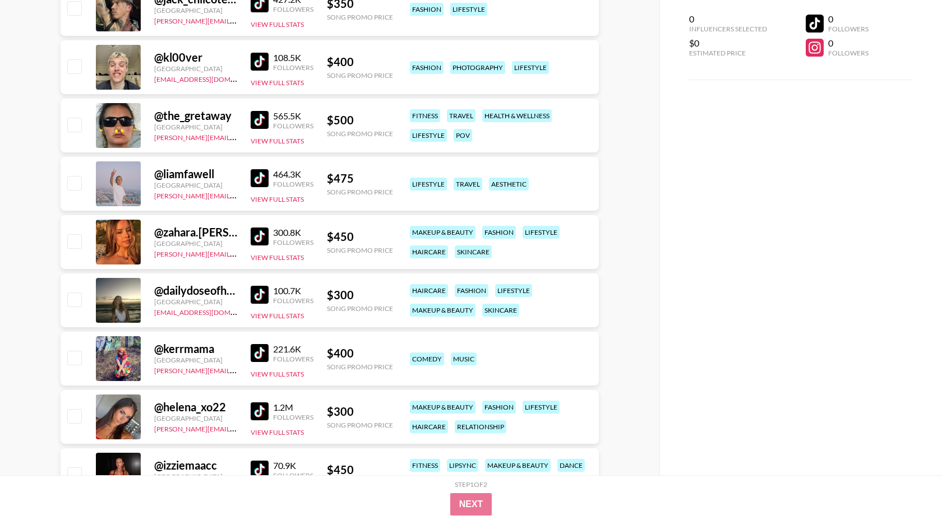
scroll to position [914, 0]
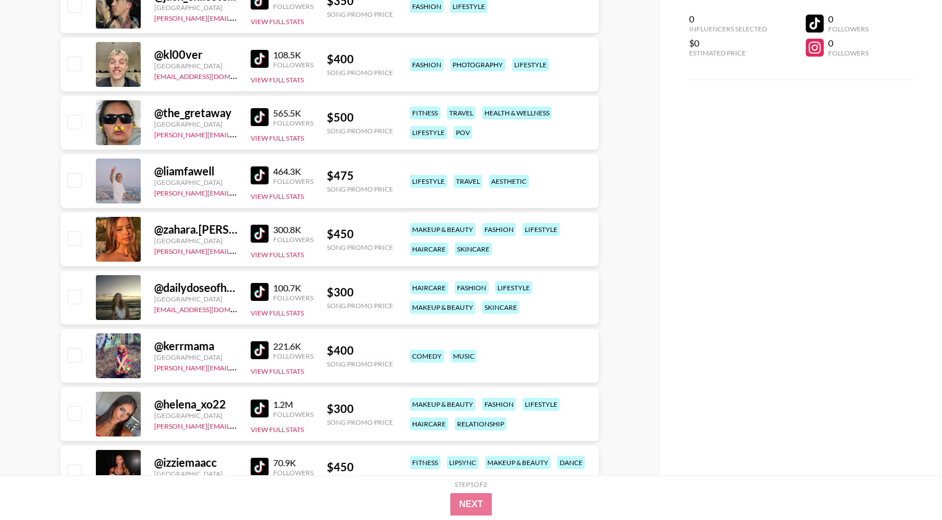
click at [260, 351] on img at bounding box center [260, 350] width 18 height 18
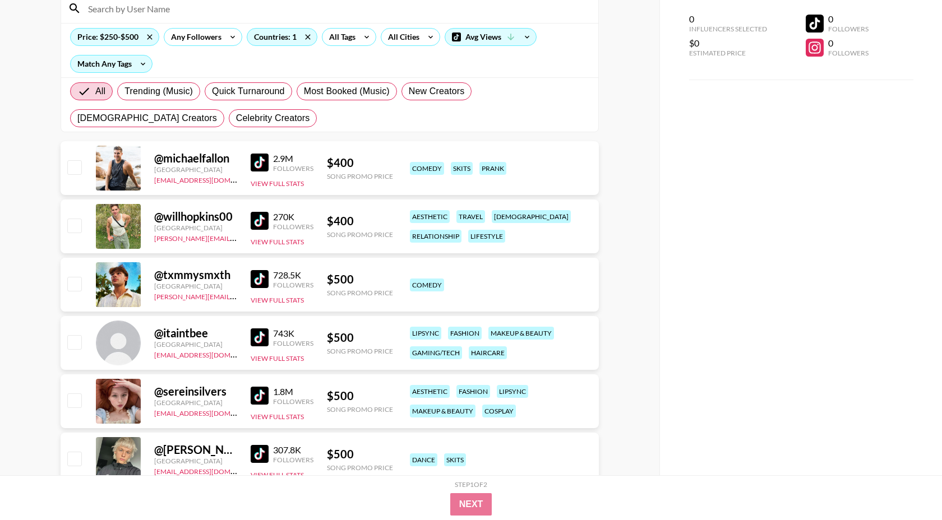
scroll to position [29, 0]
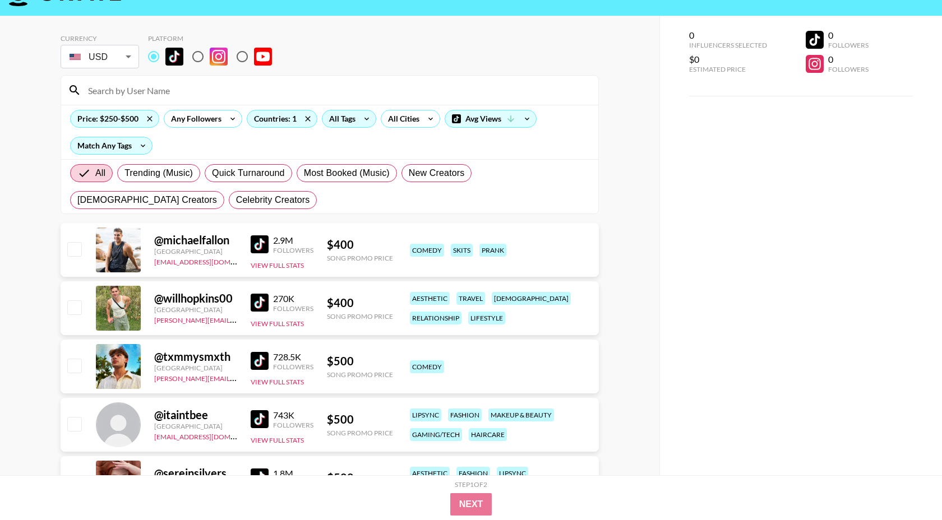
click at [346, 121] on div "All Tags" at bounding box center [339, 118] width 35 height 17
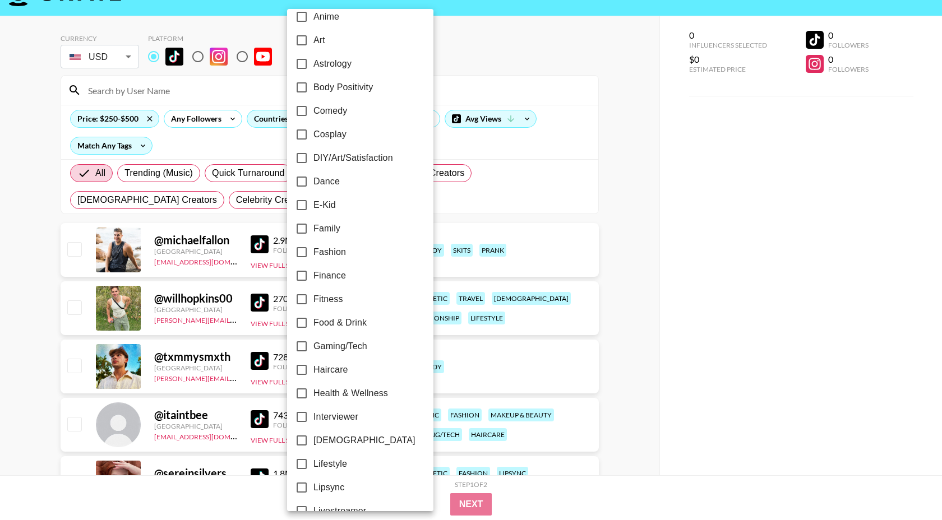
scroll to position [114, 0]
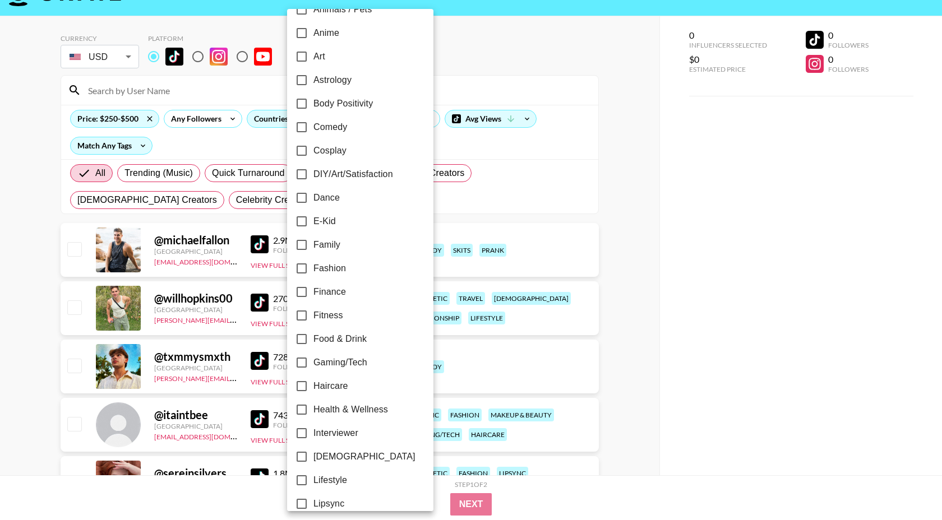
click at [339, 202] on span "Dance" at bounding box center [326, 197] width 26 height 13
click at [313, 202] on input "Dance" at bounding box center [302, 198] width 24 height 24
checkbox input "true"
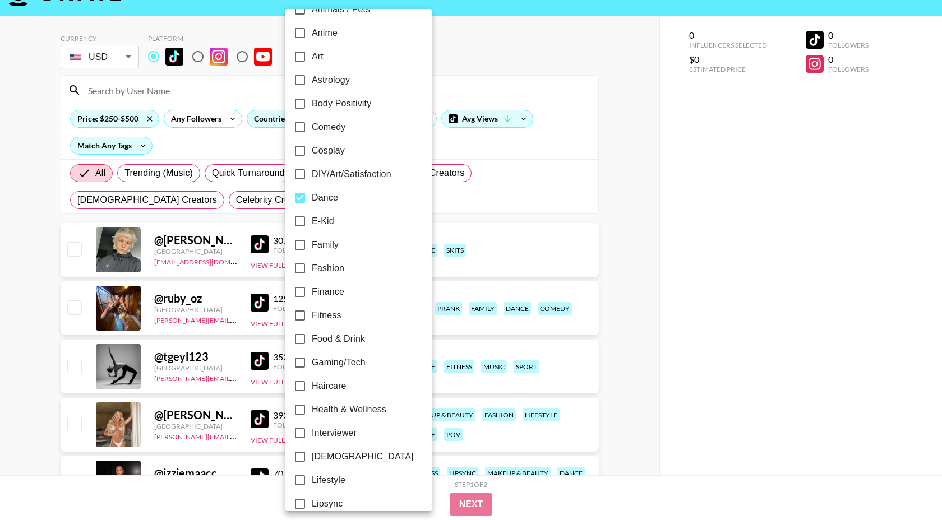
click at [610, 84] on div at bounding box center [471, 260] width 942 height 520
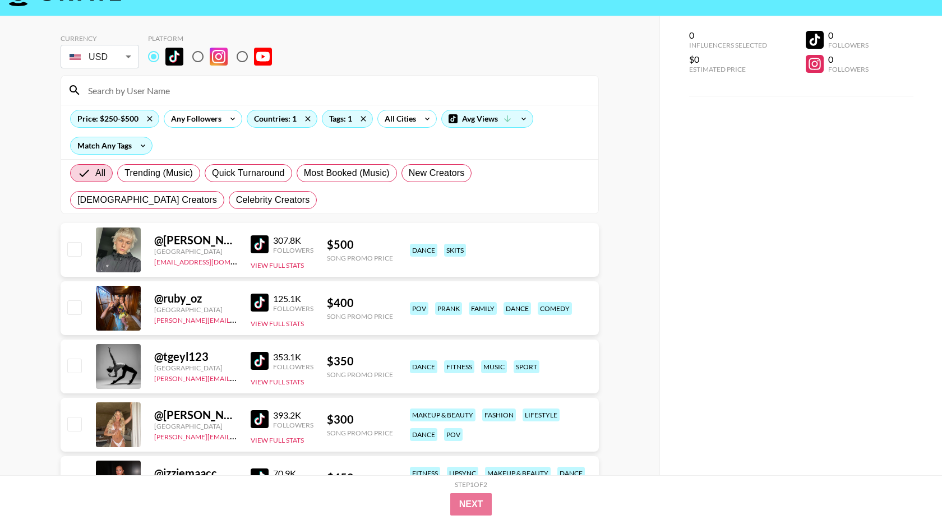
scroll to position [95, 0]
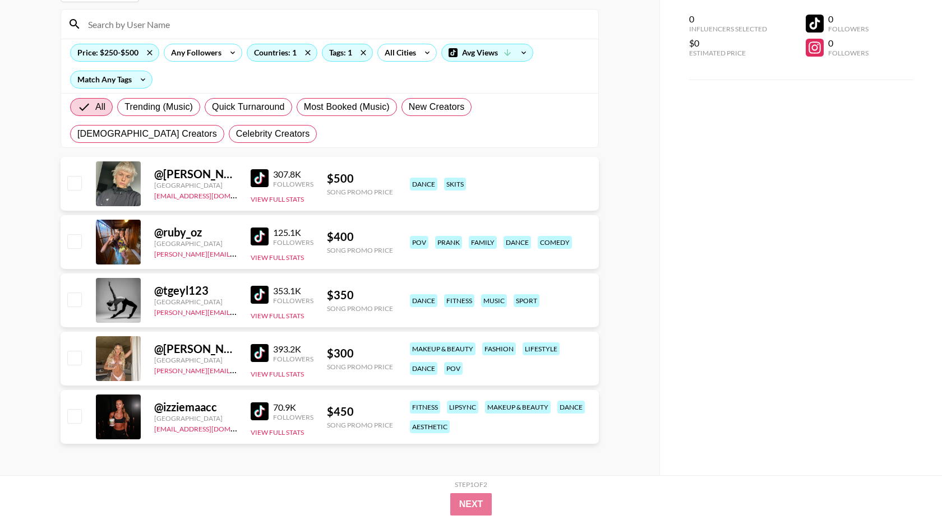
click at [263, 177] on img at bounding box center [260, 178] width 18 height 18
click at [270, 408] on link at bounding box center [262, 412] width 22 height 18
click at [367, 58] on icon at bounding box center [363, 52] width 18 height 17
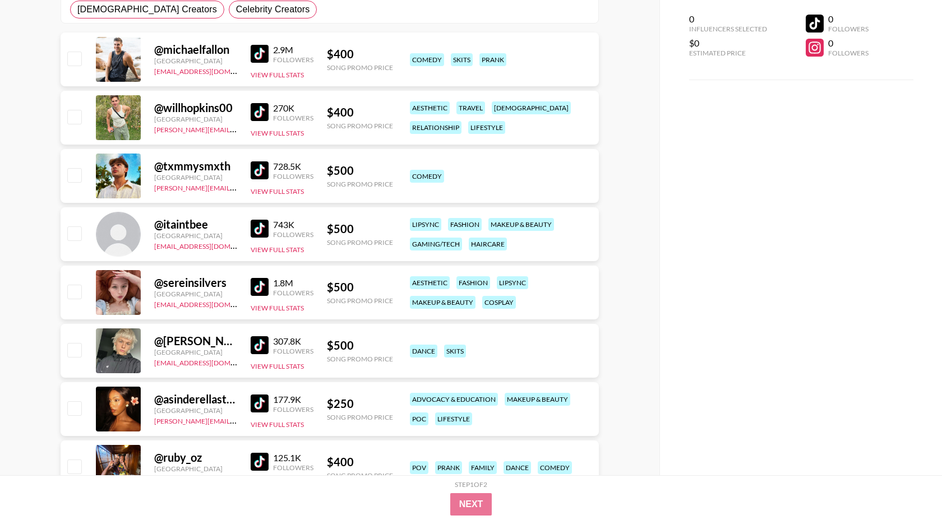
scroll to position [220, 0]
click at [267, 288] on img at bounding box center [260, 287] width 18 height 18
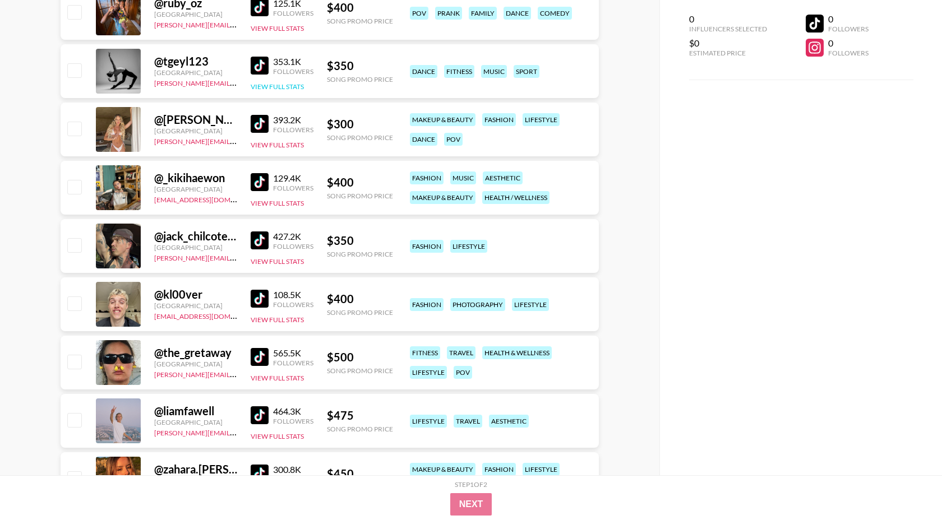
scroll to position [676, 0]
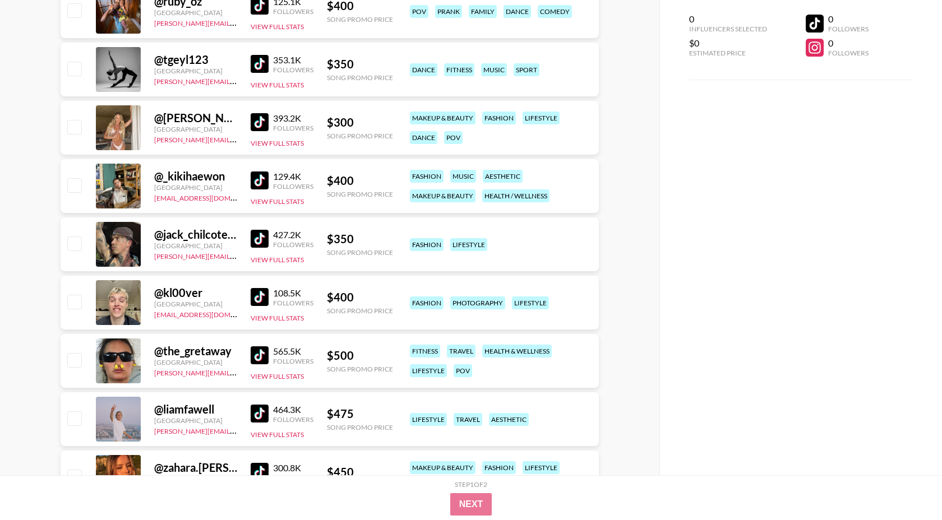
click at [262, 354] on img at bounding box center [260, 355] width 18 height 18
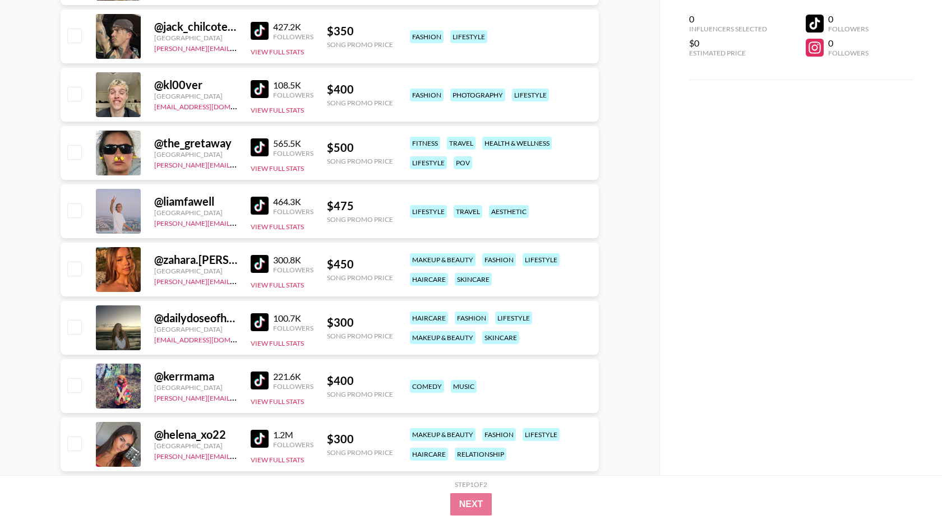
scroll to position [886, 0]
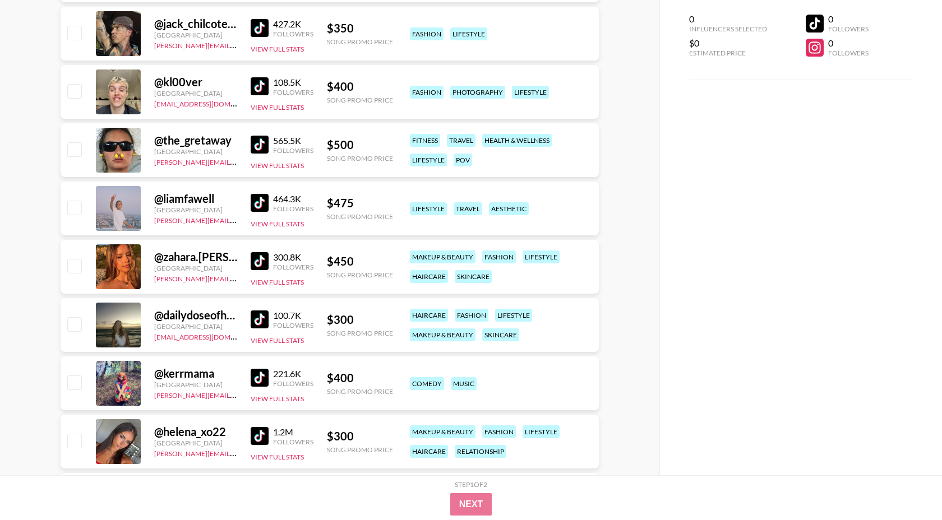
click at [265, 263] on img at bounding box center [260, 261] width 18 height 18
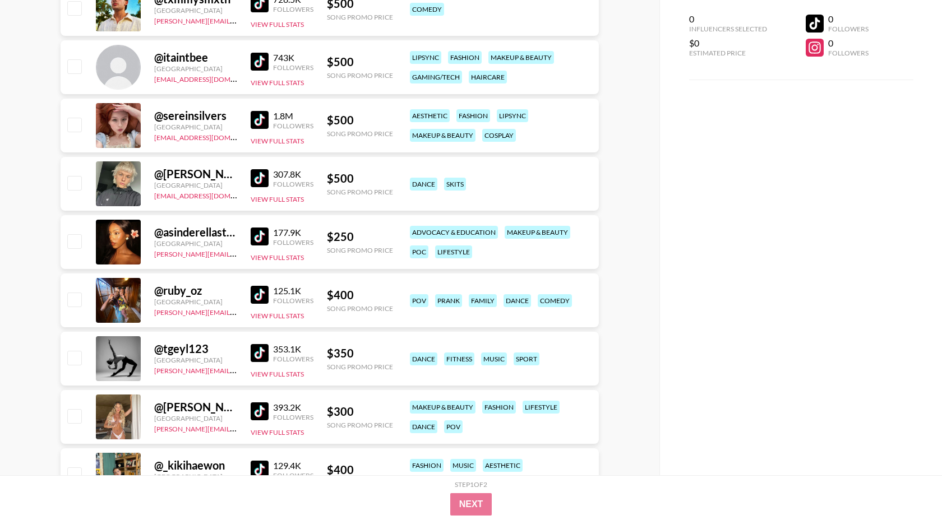
scroll to position [0, 0]
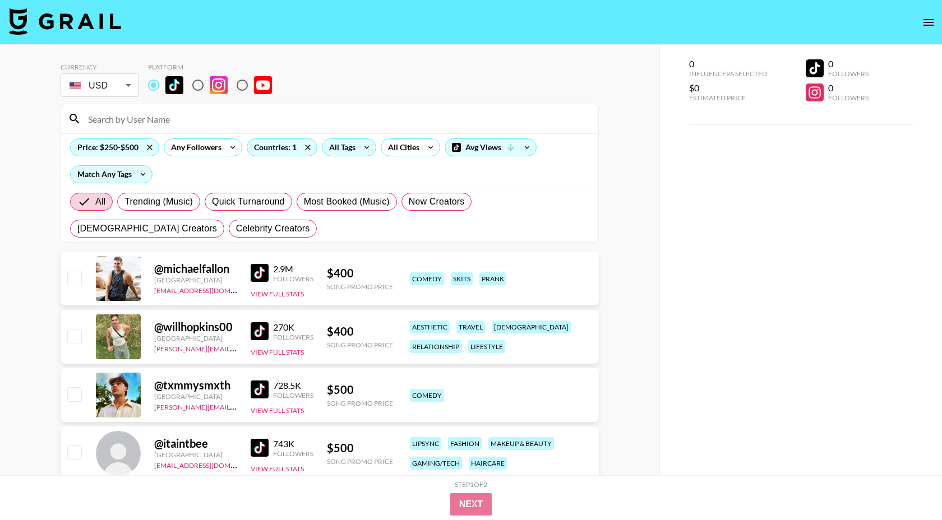
click at [344, 146] on div "All Tags" at bounding box center [339, 147] width 35 height 17
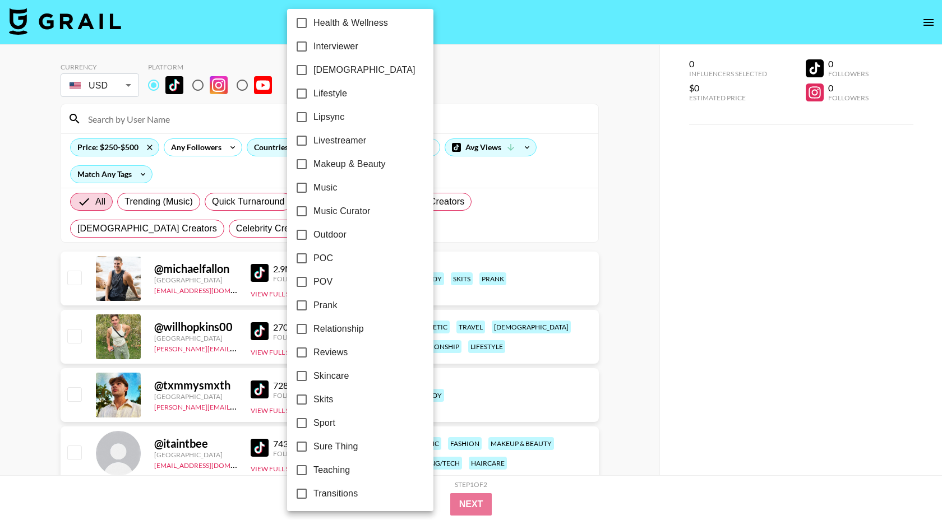
scroll to position [552, 0]
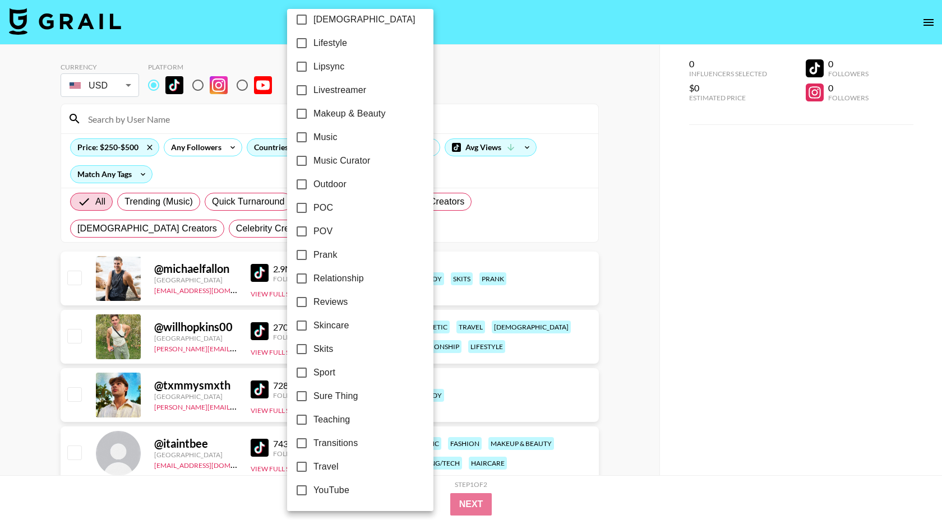
click at [346, 276] on span "Relationship" at bounding box center [338, 278] width 50 height 13
click at [313, 276] on input "Relationship" at bounding box center [302, 279] width 24 height 24
checkbox input "true"
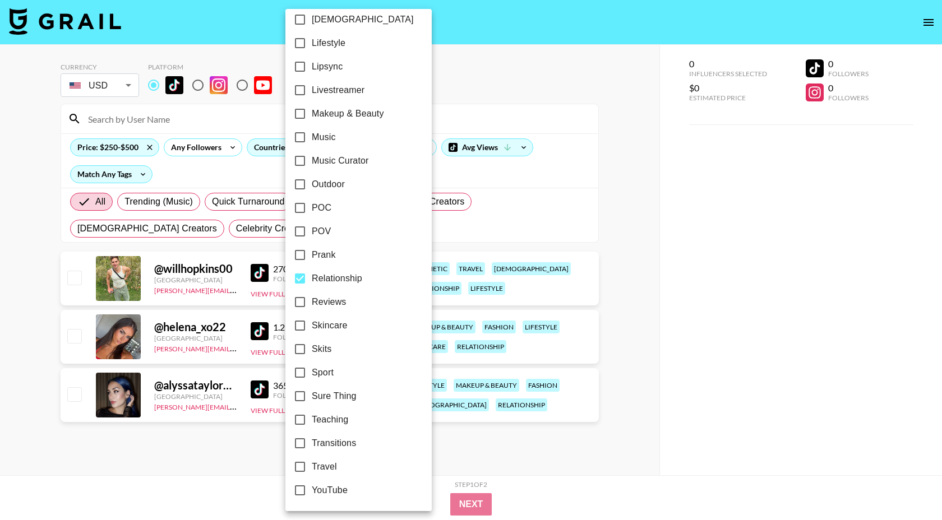
click at [564, 170] on div at bounding box center [471, 260] width 942 height 520
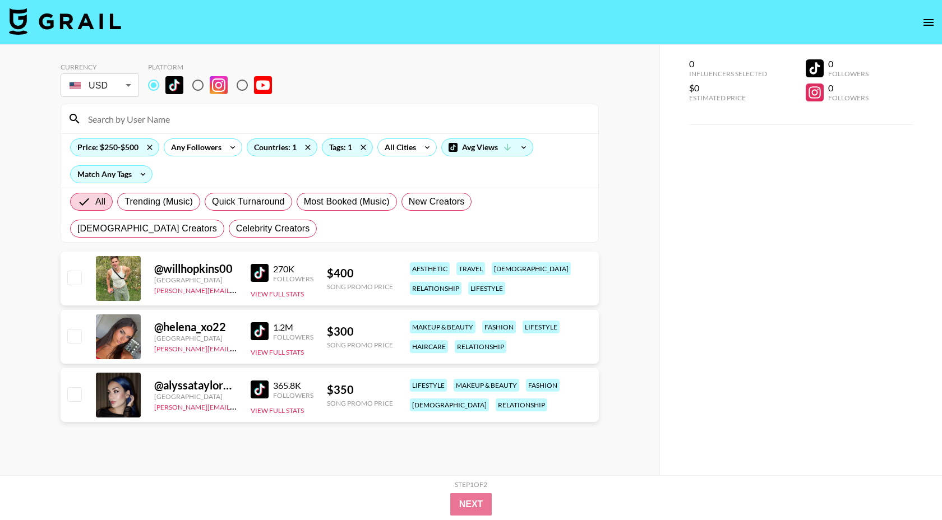
click at [317, 146] on div "Countries: 1" at bounding box center [281, 147] width 75 height 18
click at [311, 146] on icon at bounding box center [308, 147] width 18 height 17
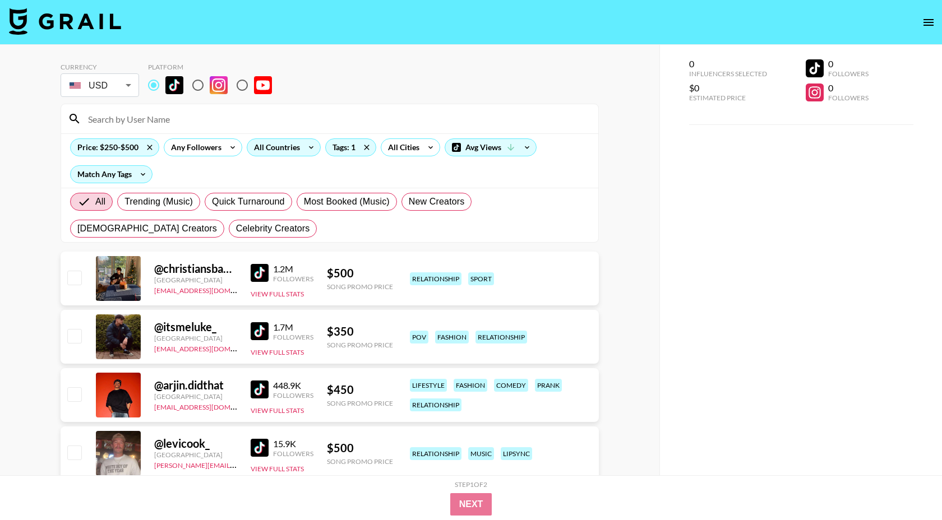
click at [293, 149] on div "All Countries" at bounding box center [274, 147] width 55 height 17
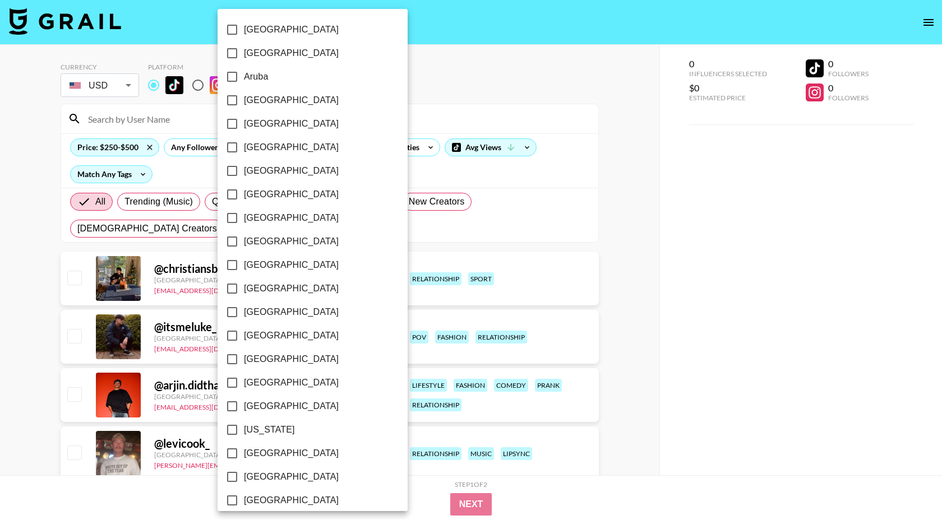
scroll to position [787, 0]
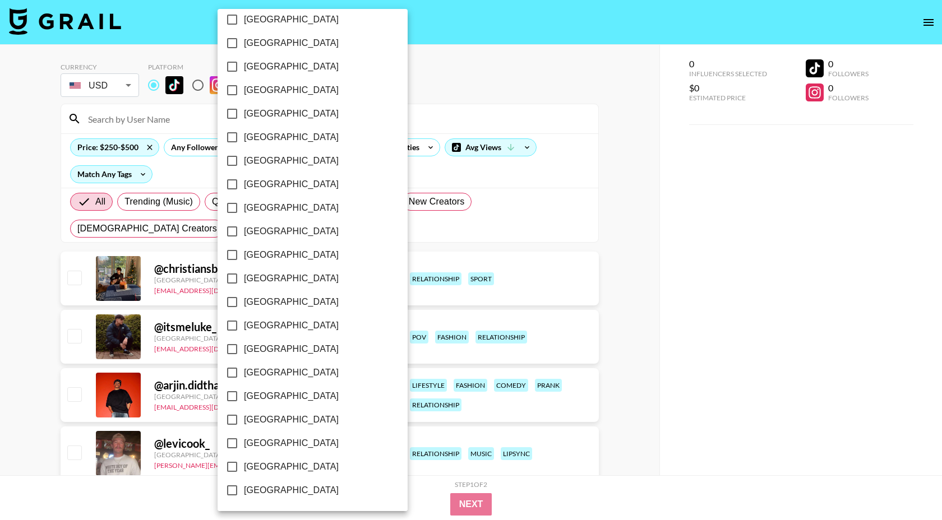
click at [286, 461] on span "[GEOGRAPHIC_DATA]" at bounding box center [291, 466] width 95 height 13
click at [244, 461] on input "[GEOGRAPHIC_DATA]" at bounding box center [232, 467] width 24 height 24
checkbox input "true"
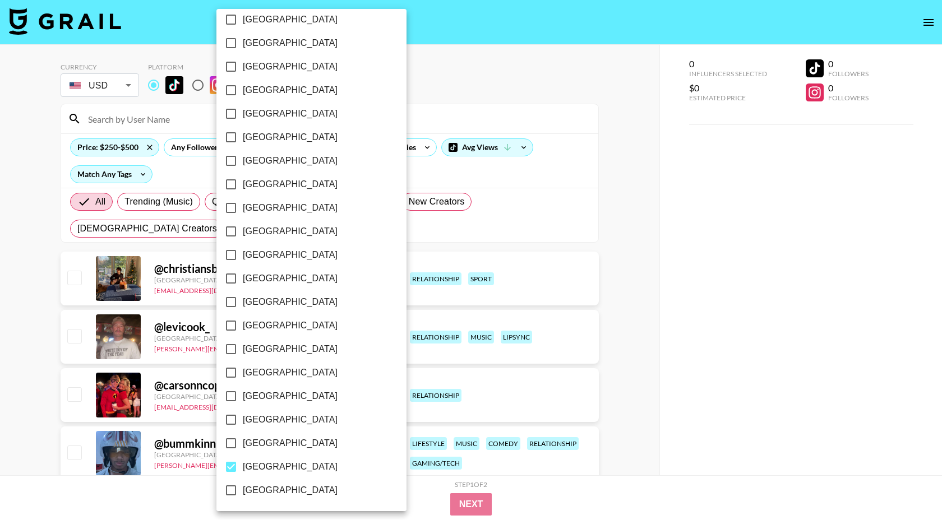
click at [516, 110] on div at bounding box center [471, 260] width 942 height 520
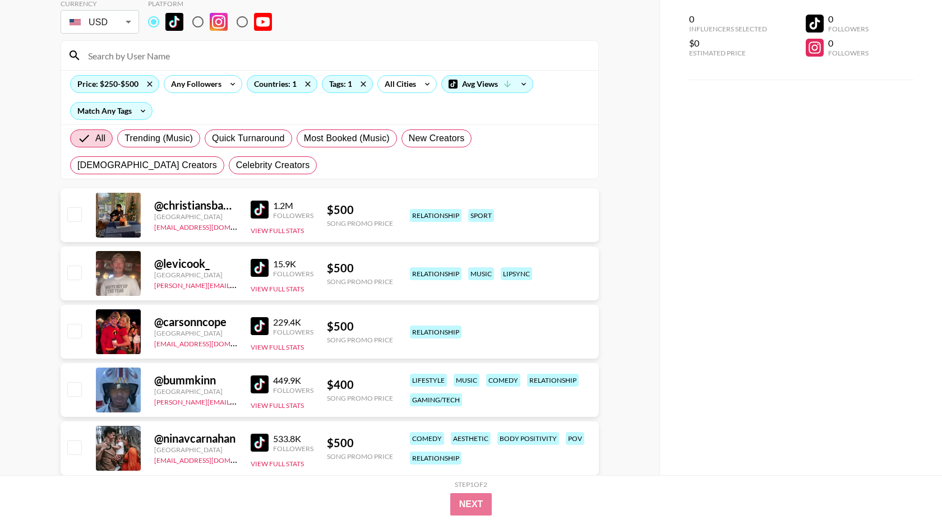
scroll to position [66, 0]
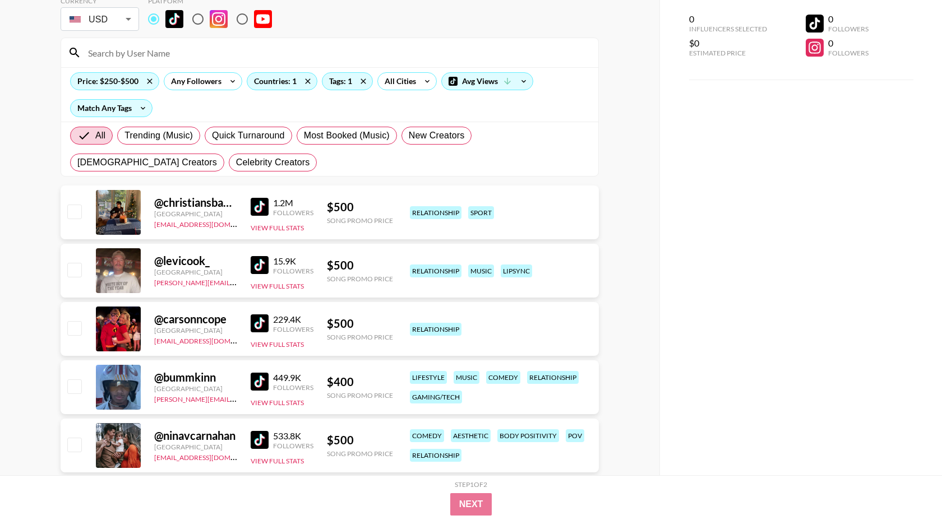
click at [259, 319] on img at bounding box center [260, 324] width 18 height 18
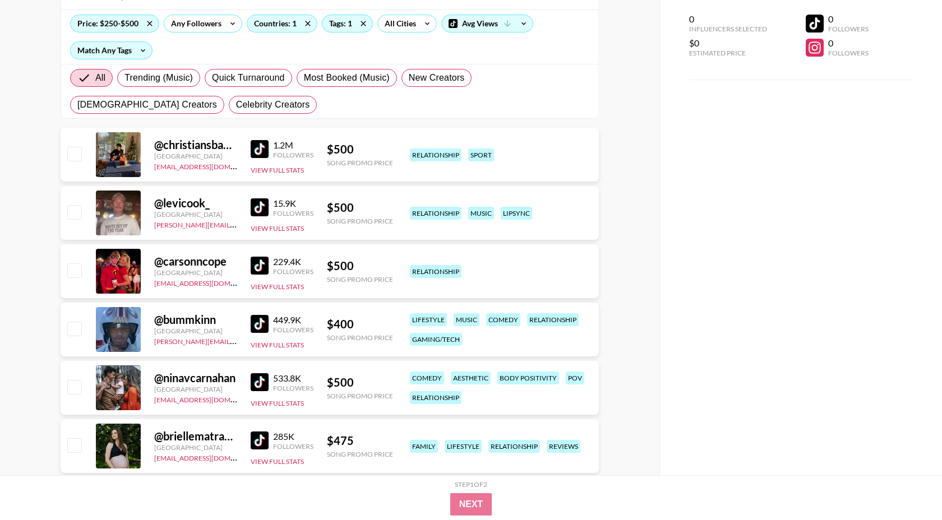
scroll to position [126, 0]
